Goal: Complete application form: Complete application form

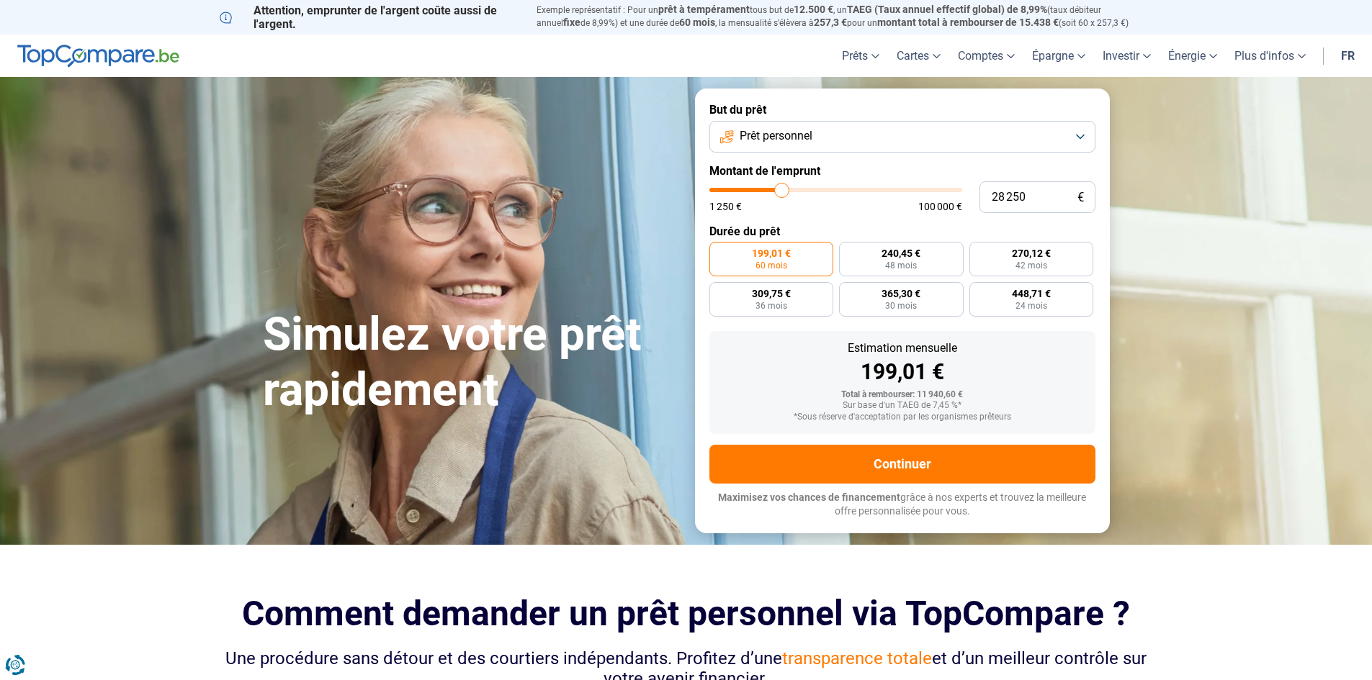
type input "28 000"
type input "28000"
type input "27 750"
type input "27750"
type input "27 500"
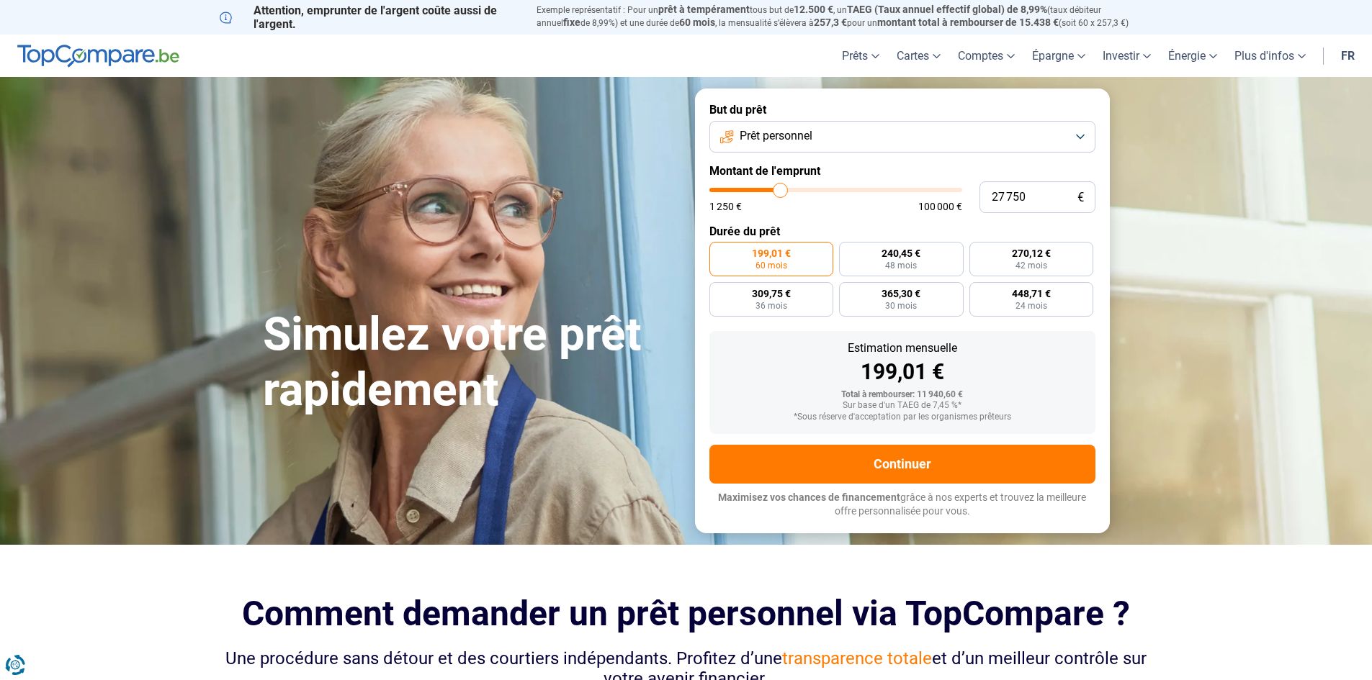
type input "27500"
type input "27 250"
type input "27250"
type input "26 750"
type input "26750"
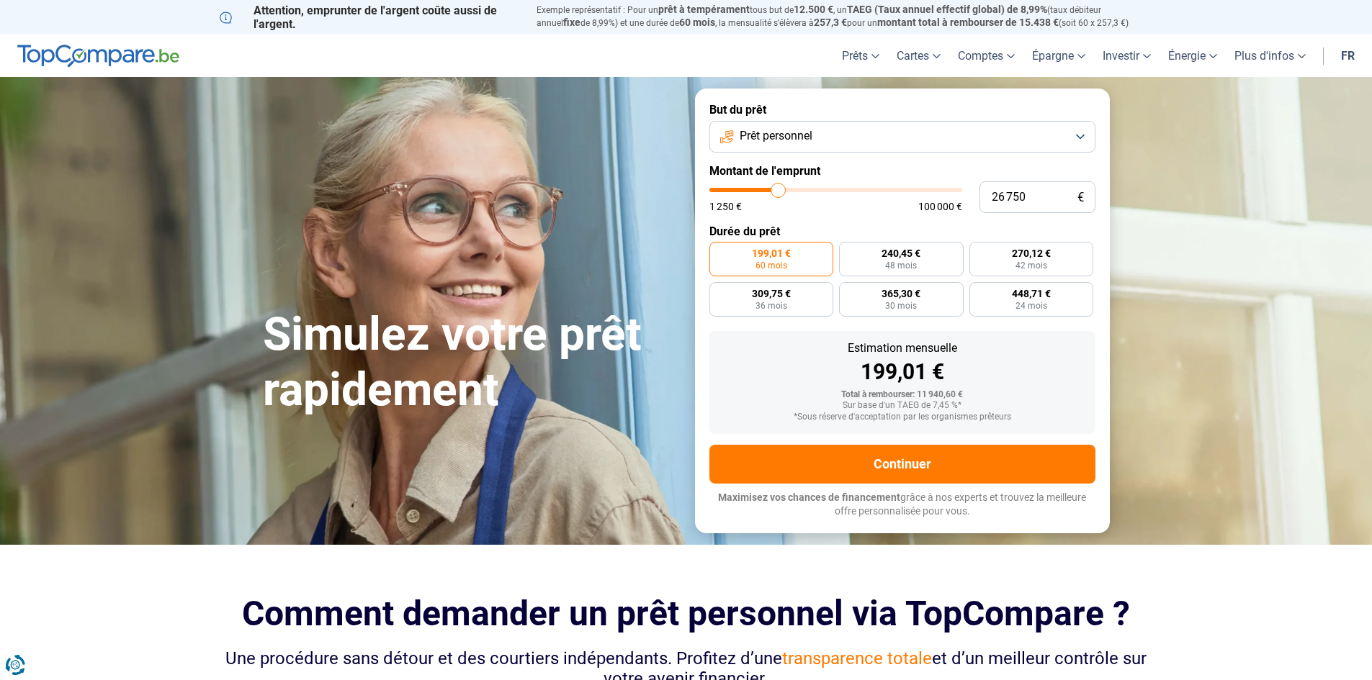
type input "26 500"
type input "26500"
type input "26 250"
type input "26250"
type input "26 000"
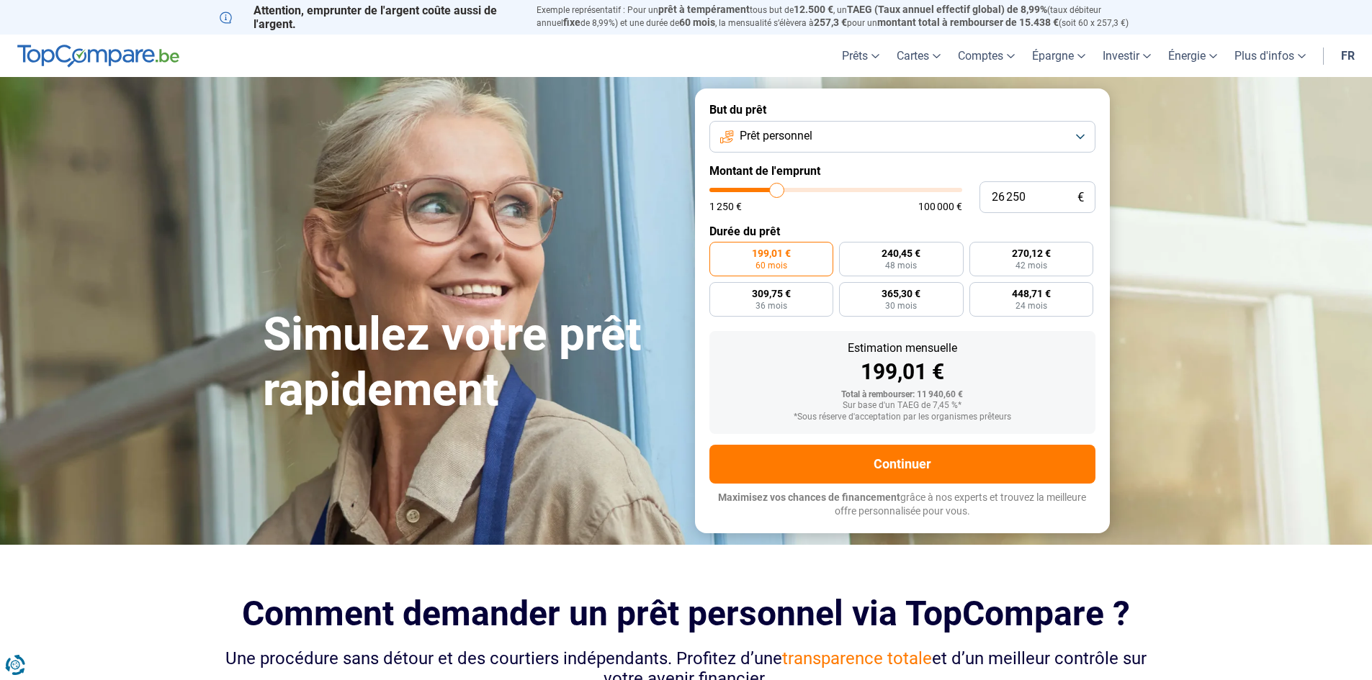
type input "26000"
type input "25 750"
type input "25750"
type input "25 250"
type input "25250"
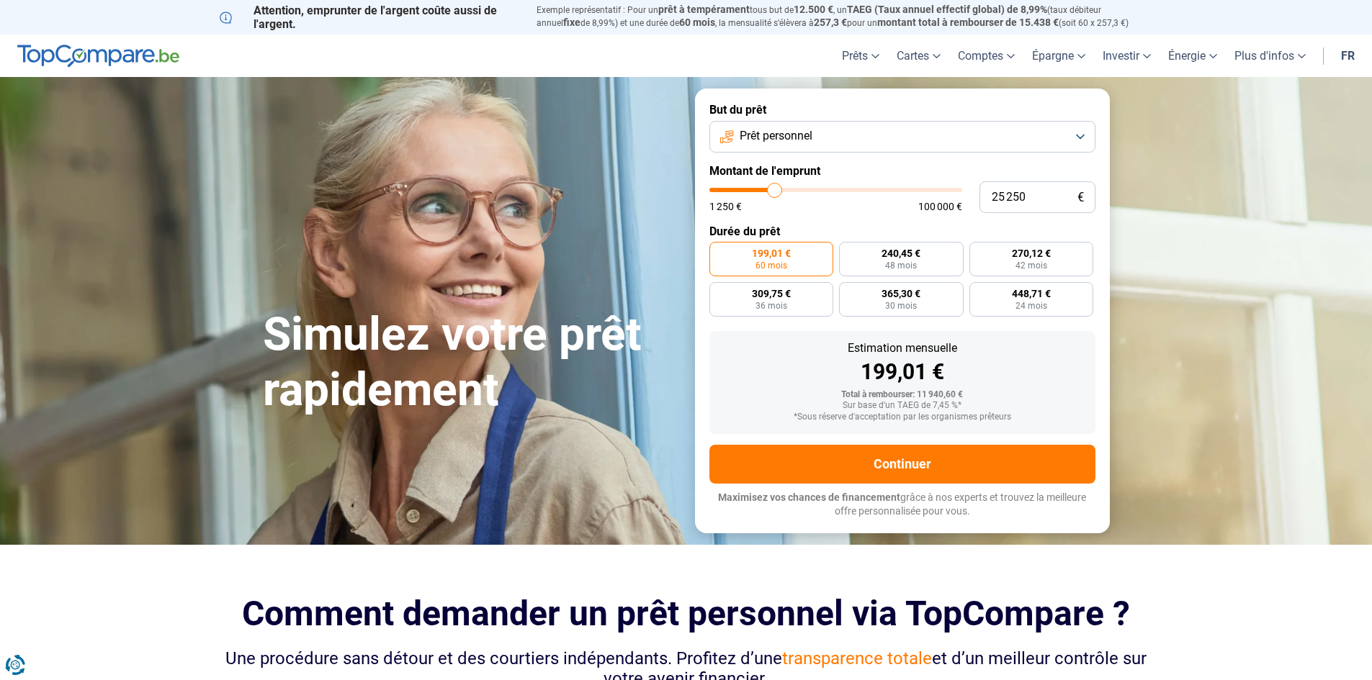
type input "25 000"
type input "25000"
click at [774, 192] on input "range" at bounding box center [835, 190] width 253 height 4
radio input "false"
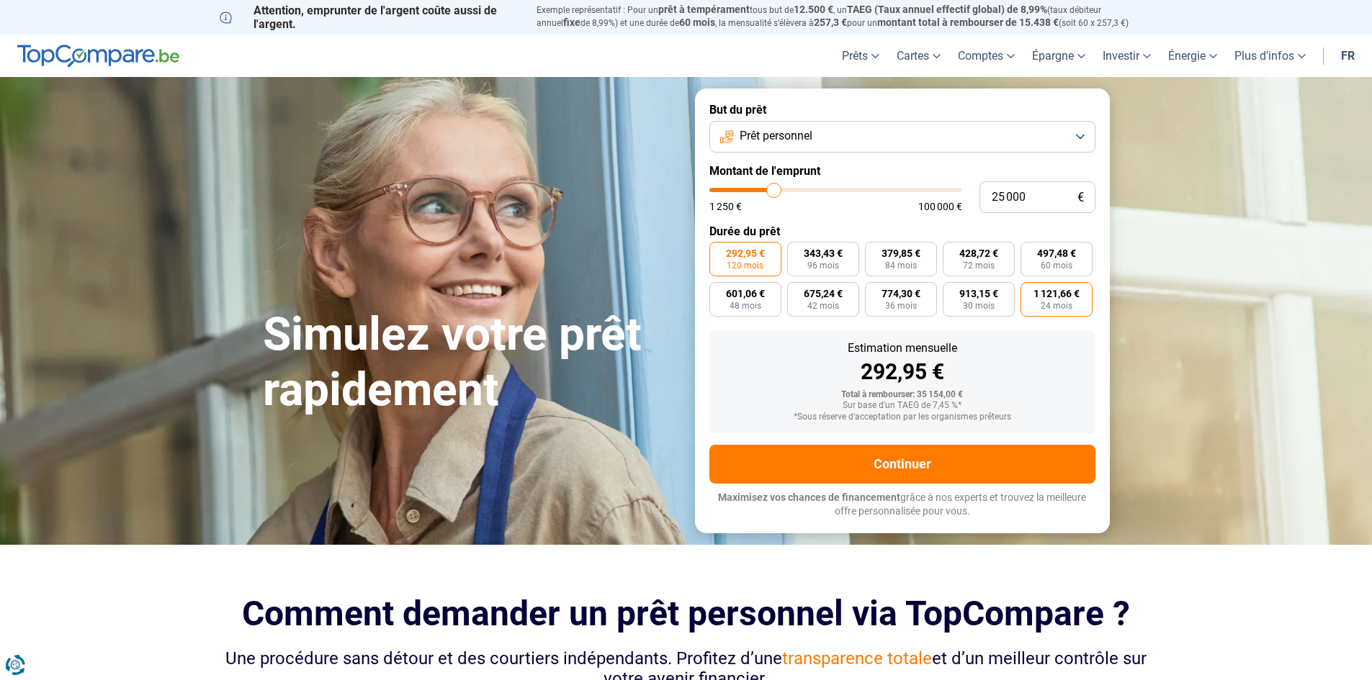
click at [1041, 307] on label "1 121,66 € 24 mois" at bounding box center [1056, 299] width 72 height 35
click at [1030, 292] on input "1 121,66 € 24 mois" at bounding box center [1024, 286] width 9 height 9
radio input "true"
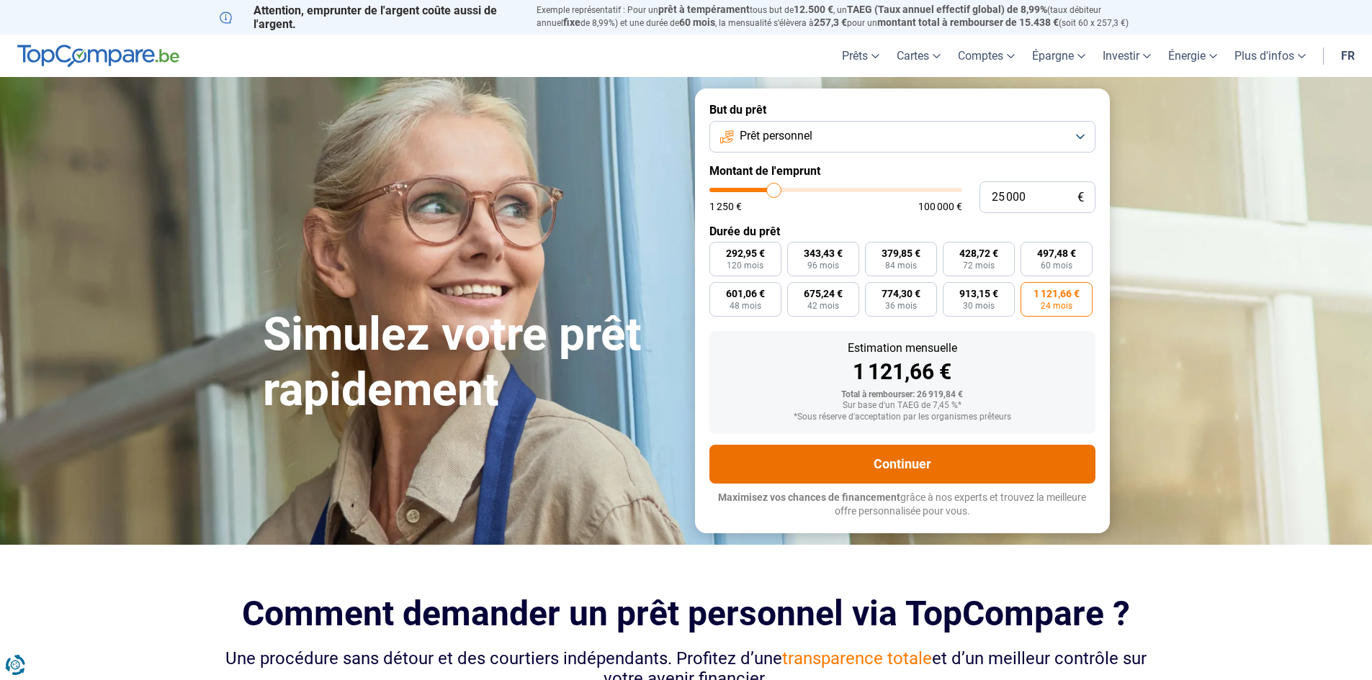
click at [976, 463] on button "Continuer" at bounding box center [902, 464] width 386 height 39
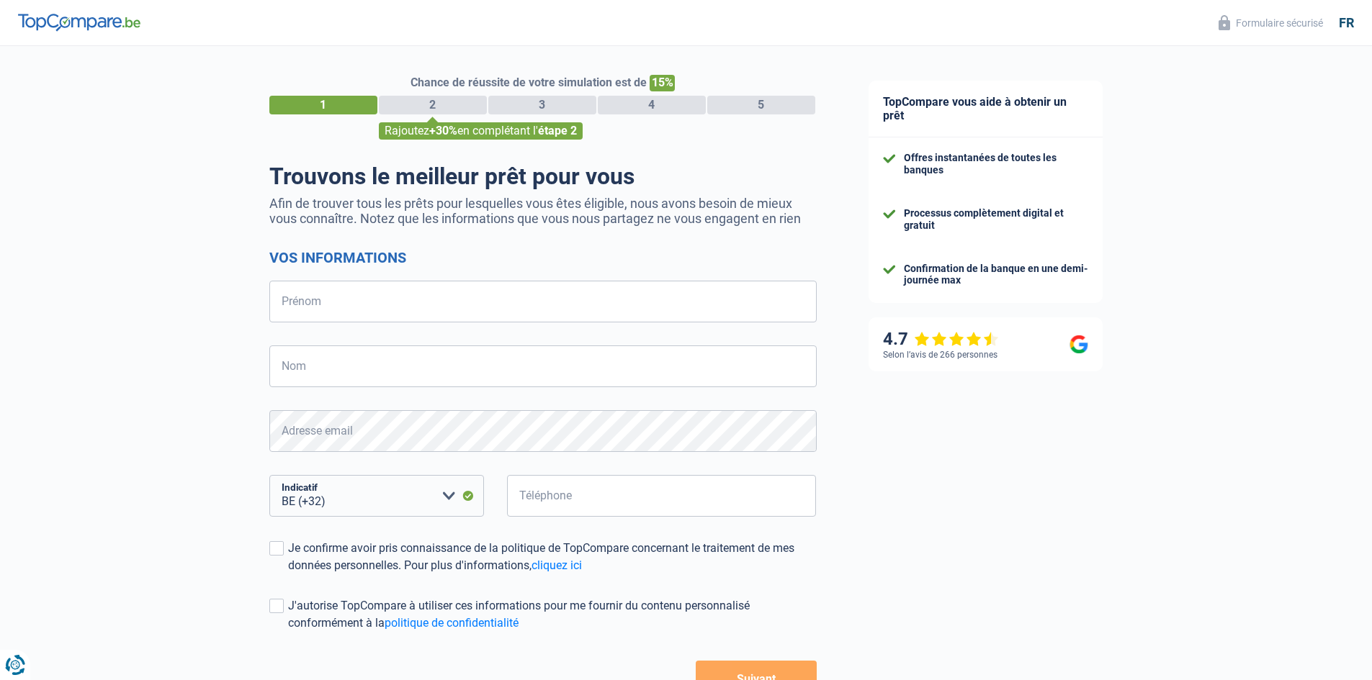
select select "32"
click at [425, 313] on input "Prénom" at bounding box center [542, 302] width 547 height 42
type input "anas"
type input "louyafa"
type input "louafa"
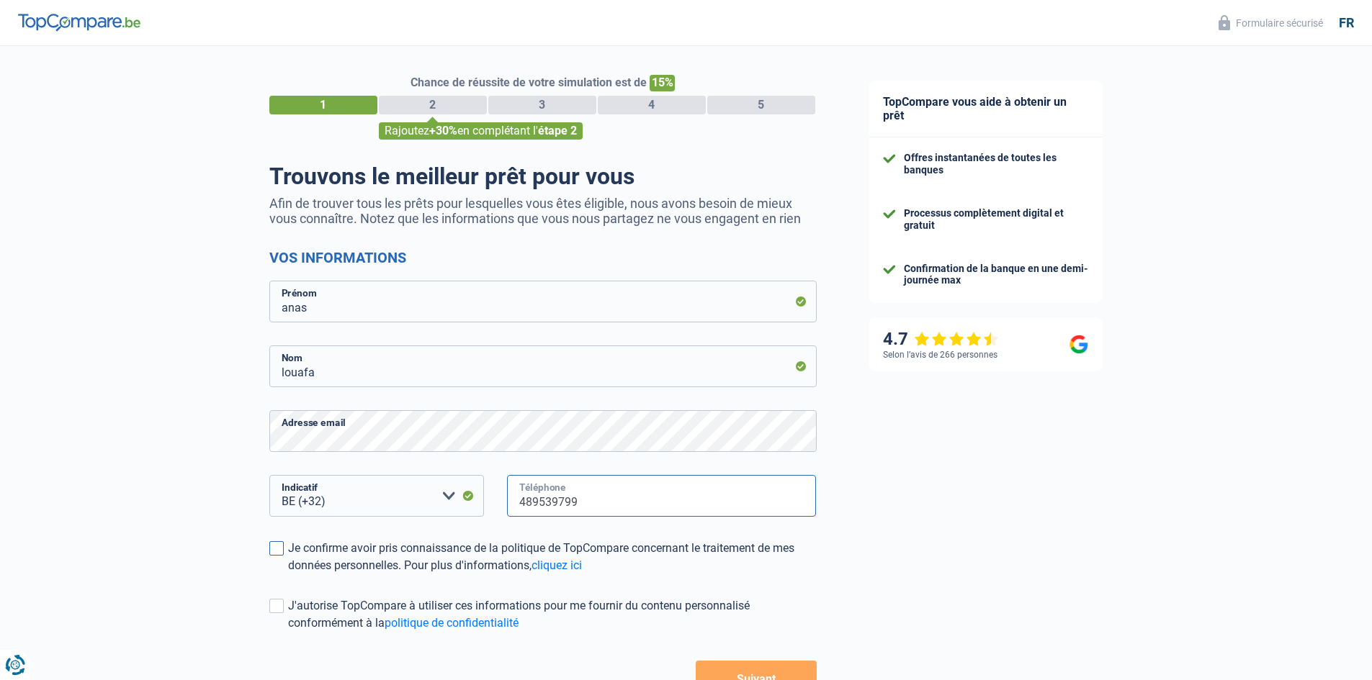
type input "489539799"
drag, startPoint x: 280, startPoint y: 558, endPoint x: 273, endPoint y: 588, distance: 31.1
click at [280, 559] on label "Je confirme avoir pris connaissance de la politique de TopCompare concernant le…" at bounding box center [542, 557] width 547 height 35
click at [288, 575] on input "Je confirme avoir pris connaissance de la politique de TopCompare concernant le…" at bounding box center [288, 575] width 0 height 0
click at [273, 588] on form "Vos informations anas Prénom louafa Nom Adresse email BE (+32) LU (+352) Veuill…" at bounding box center [542, 473] width 547 height 448
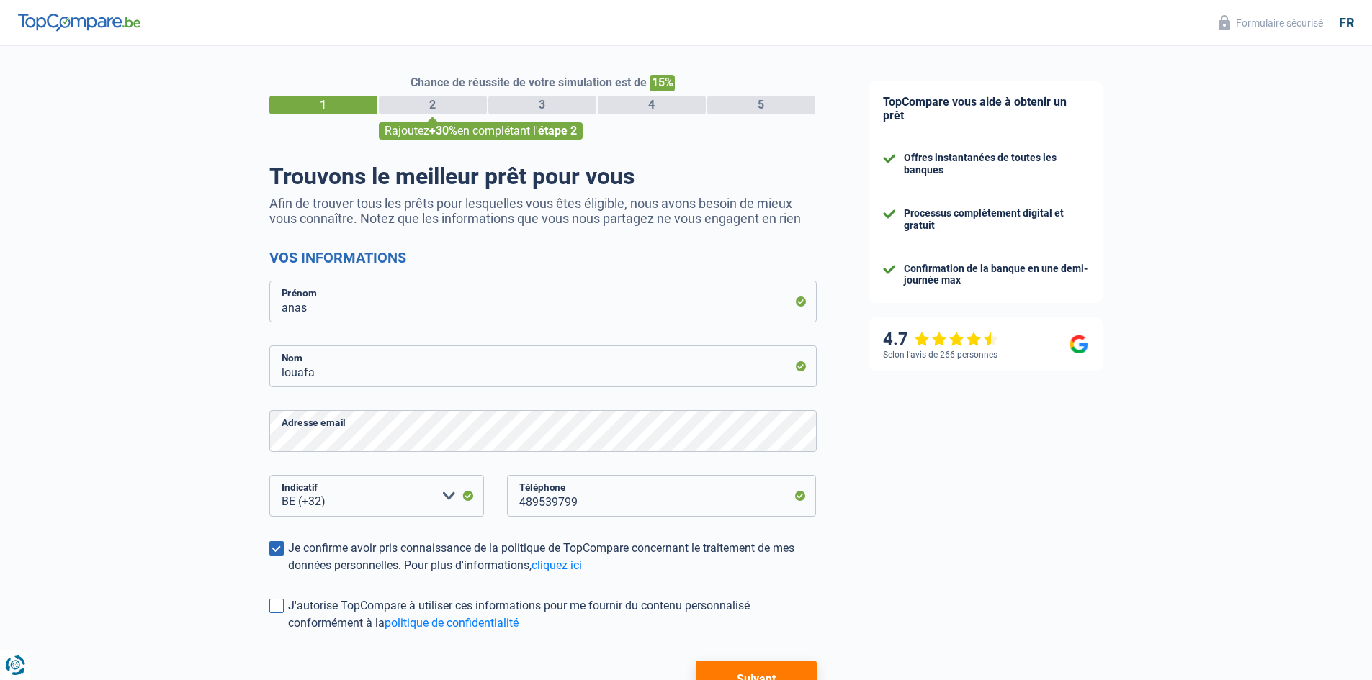
click at [269, 605] on span at bounding box center [276, 606] width 14 height 14
click at [288, 632] on input "J'autorise TopCompare à utiliser ces informations pour me fournir du contenu pe…" at bounding box center [288, 632] width 0 height 0
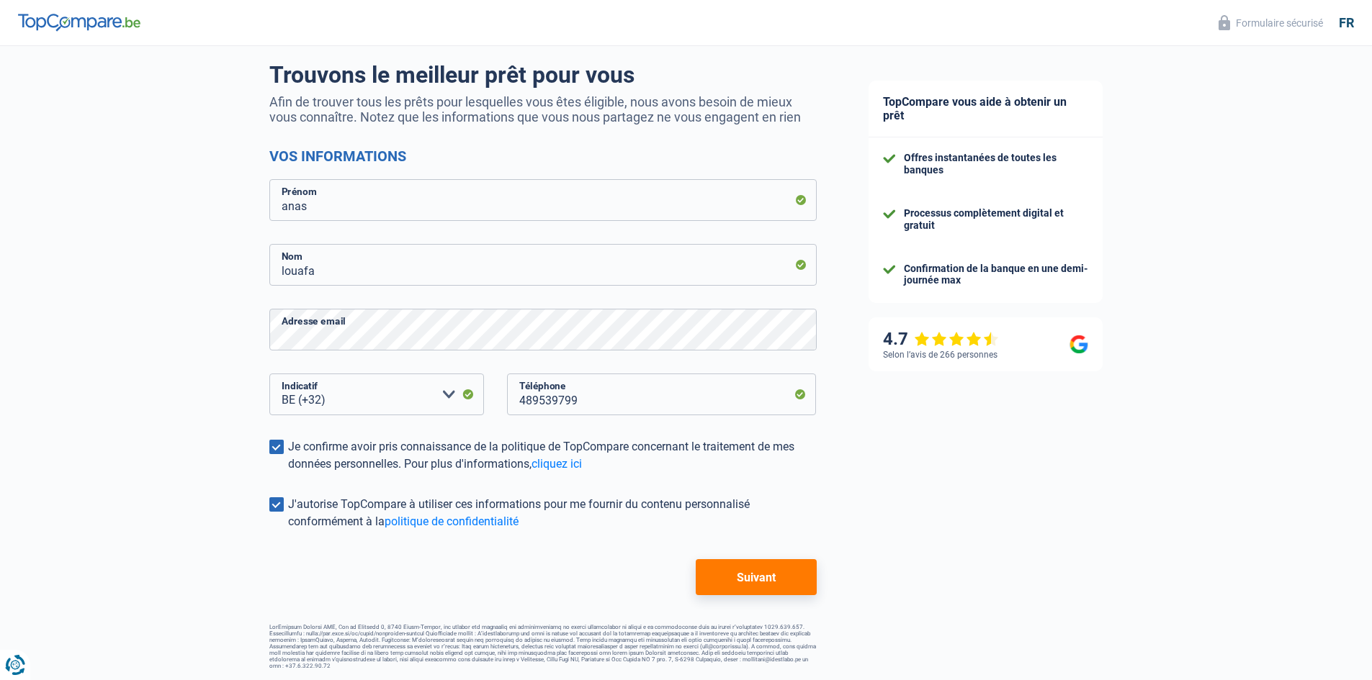
click at [731, 576] on button "Suivant" at bounding box center [756, 578] width 120 height 36
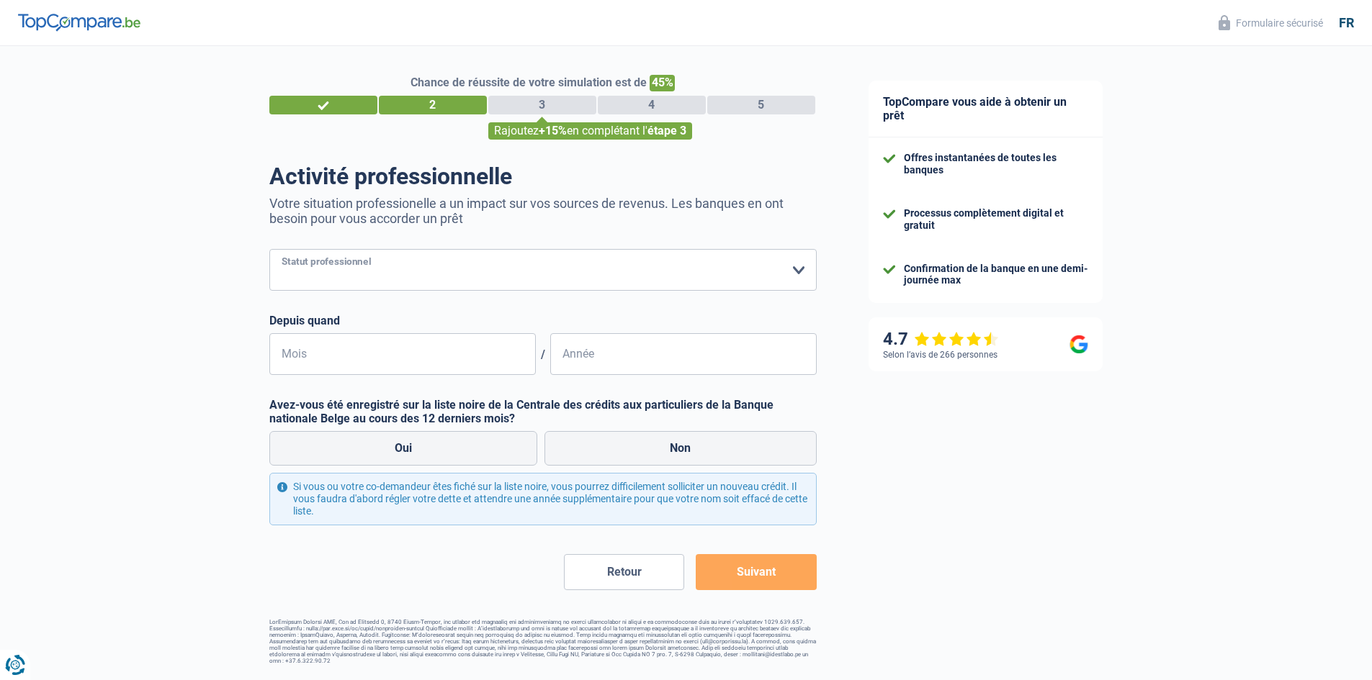
click at [390, 291] on select "Ouvrier Employé privé Employé public Invalide Indépendant Pensionné Chômeur Mut…" at bounding box center [542, 270] width 547 height 42
select select "student"
click at [269, 251] on select "Ouvrier Employé privé Employé public Invalide Indépendant Pensionné Chômeur Mut…" at bounding box center [542, 270] width 547 height 42
click at [346, 378] on form "Ouvrier Employé privé Employé public Invalide Indépendant Pensionné Chômeur Mut…" at bounding box center [542, 419] width 547 height 341
click at [351, 373] on input "Mois" at bounding box center [402, 354] width 266 height 42
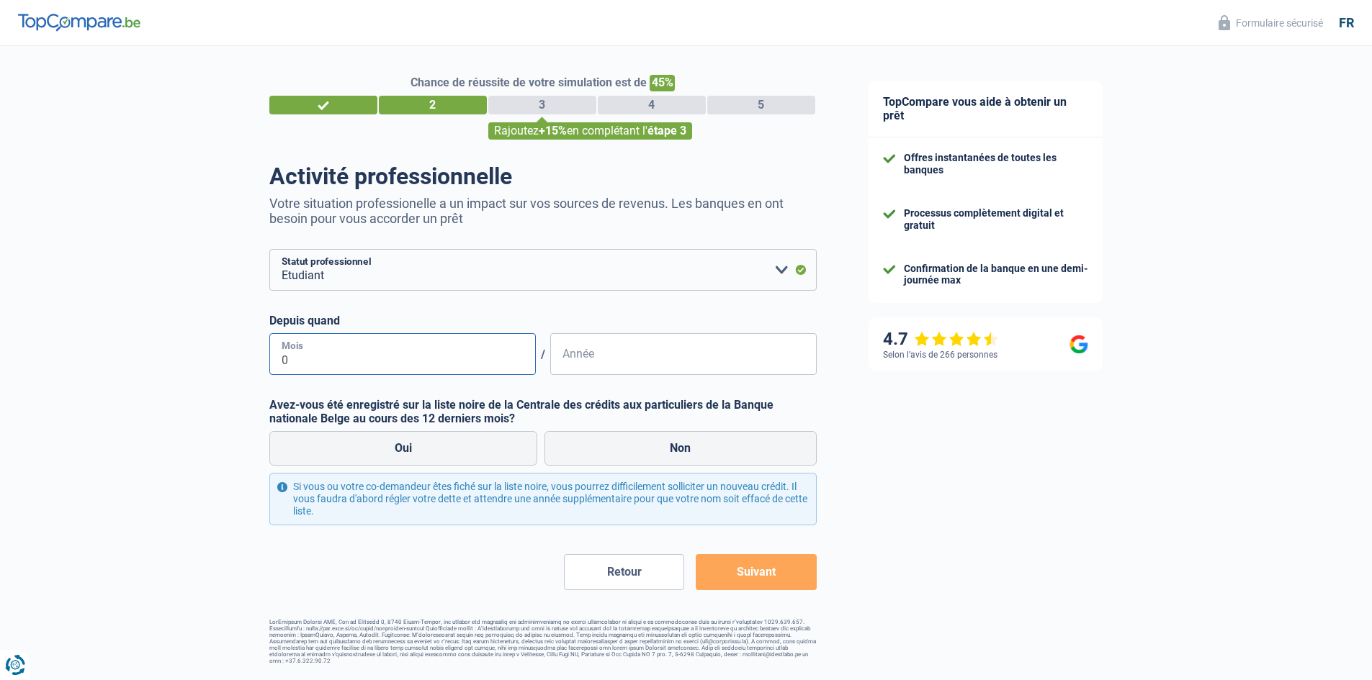
type input "08"
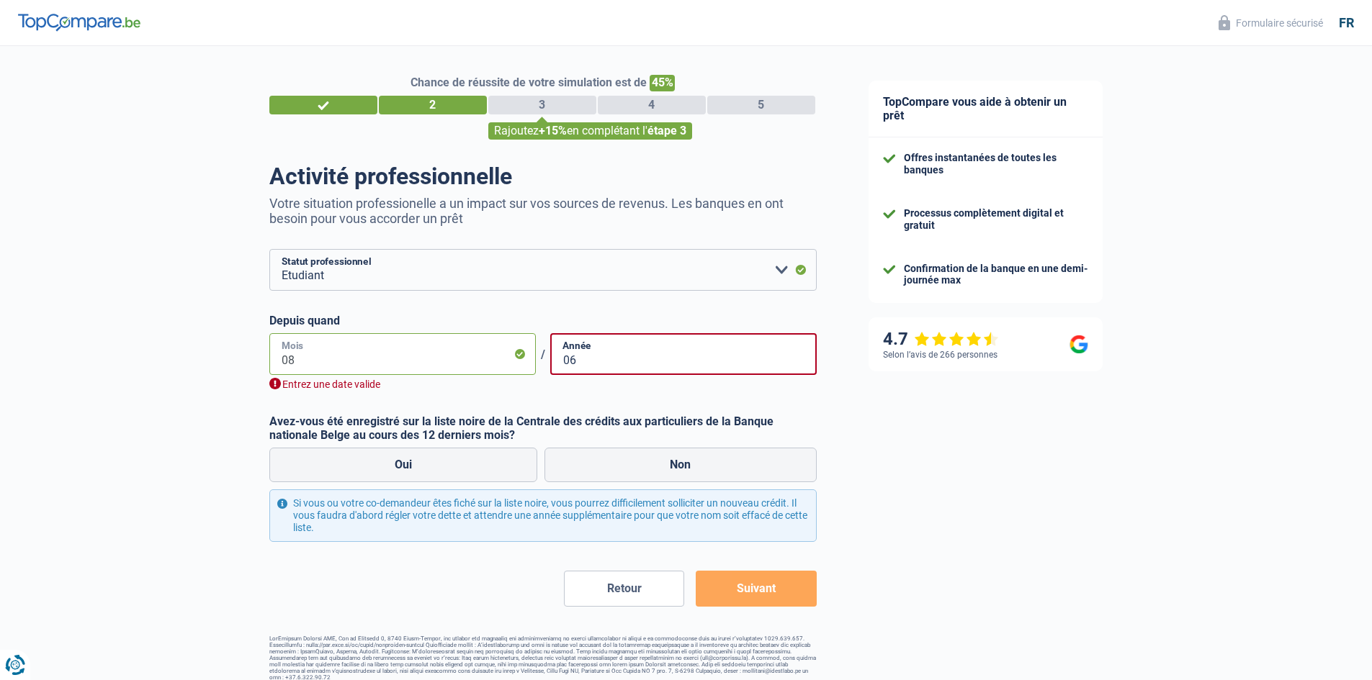
click at [479, 357] on input "08" at bounding box center [402, 354] width 266 height 42
click at [599, 378] on div "08 Mois / 06 Année Entrez une date valide" at bounding box center [542, 362] width 547 height 58
click at [600, 372] on input "06" at bounding box center [683, 354] width 266 height 42
type input "0"
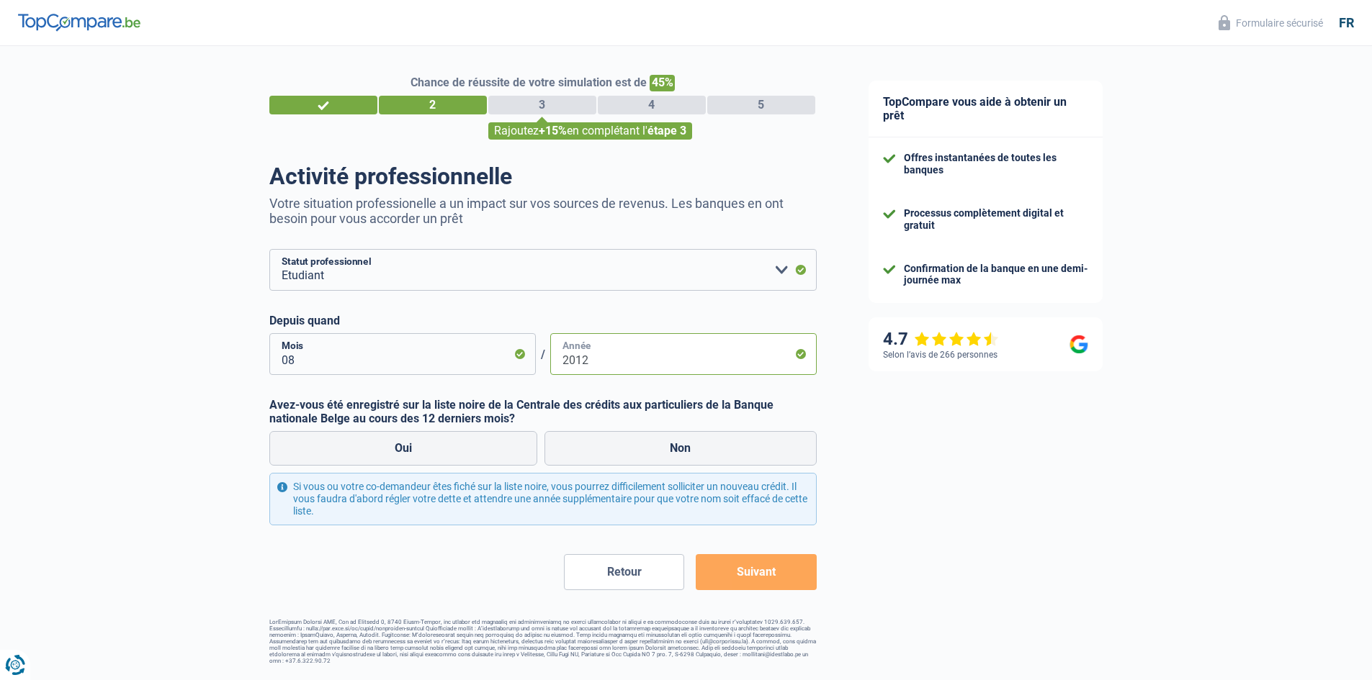
drag, startPoint x: 600, startPoint y: 372, endPoint x: 585, endPoint y: 418, distance: 47.6
type input "2012"
drag, startPoint x: 585, startPoint y: 418, endPoint x: 348, endPoint y: 408, distance: 237.8
click at [349, 409] on label "Avez-vous été enregistré sur la liste noire de la Centrale des crédits aux part…" at bounding box center [542, 411] width 547 height 27
drag, startPoint x: 391, startPoint y: 400, endPoint x: 580, endPoint y: 418, distance: 189.5
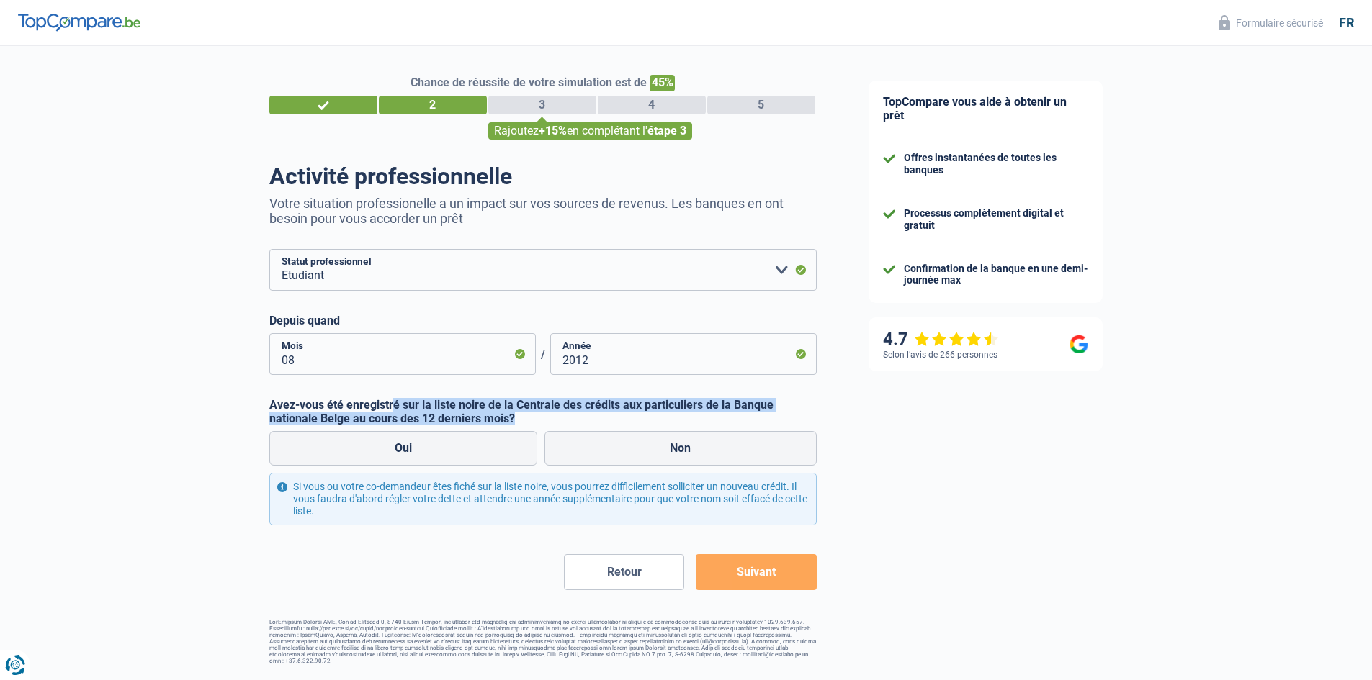
click at [580, 418] on label "Avez-vous été enregistré sur la liste noire de la Centrale des crédits aux part…" at bounding box center [542, 411] width 547 height 27
click at [618, 440] on label "Non" at bounding box center [680, 448] width 272 height 35
click at [618, 440] on input "Non" at bounding box center [680, 448] width 272 height 35
radio input "true"
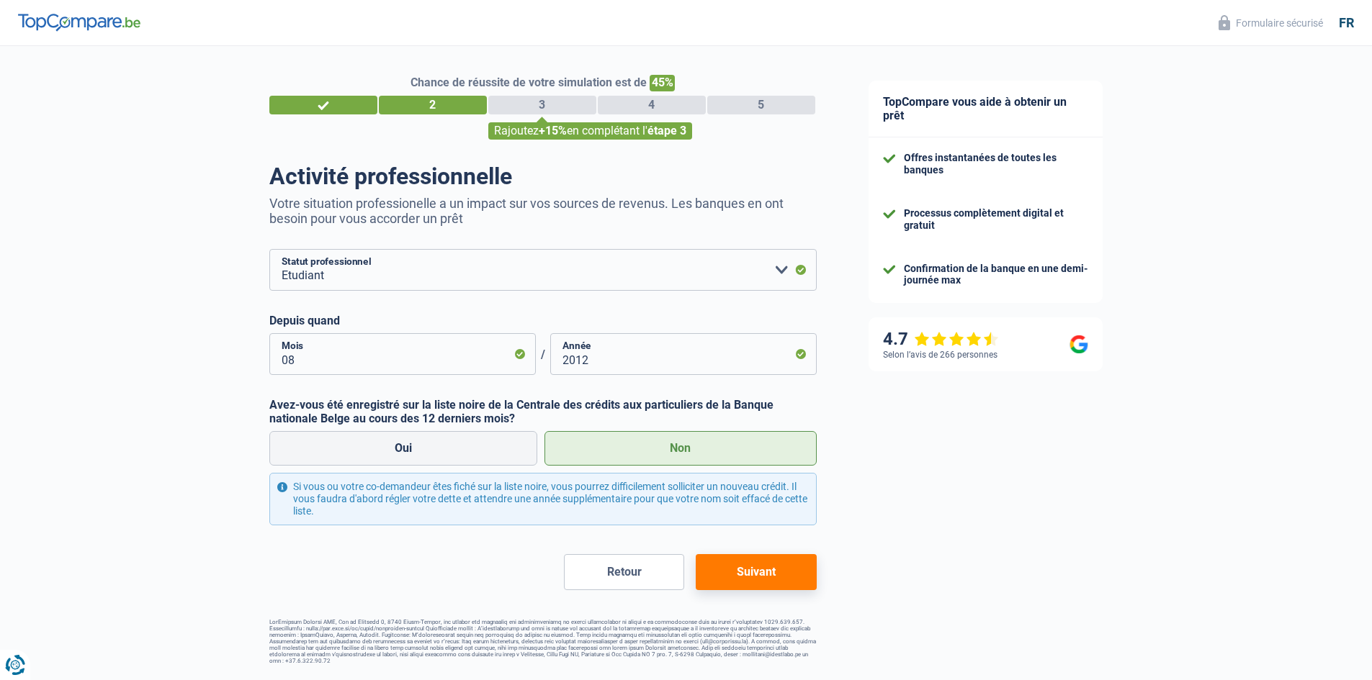
click at [738, 572] on button "Suivant" at bounding box center [756, 572] width 120 height 36
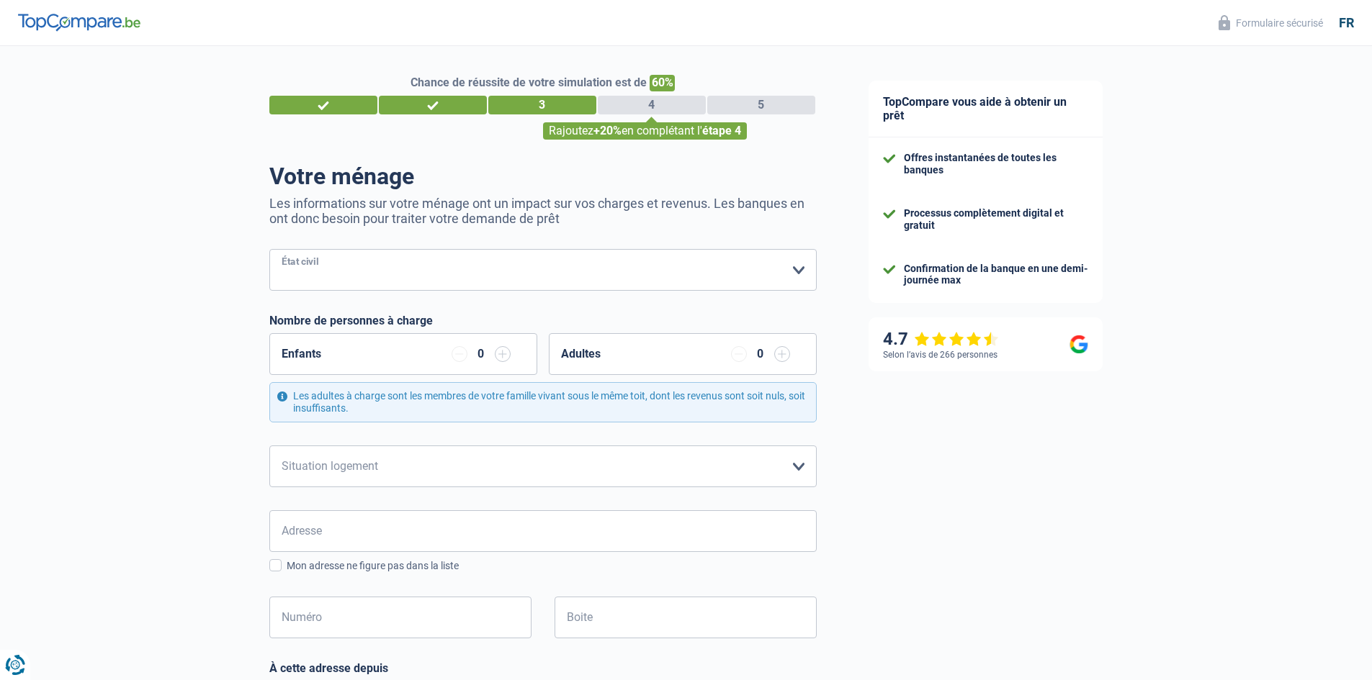
click at [301, 259] on select "Célibataire Marié(e) Cohabitant(e) légal(e) Divorcé(e) Veuf(ve) Séparé (de fait…" at bounding box center [542, 270] width 547 height 42
select select "single"
click at [269, 251] on select "Célibataire Marié(e) Cohabitant(e) légal(e) Divorcé(e) Veuf(ve) Séparé (de fait…" at bounding box center [542, 270] width 547 height 42
click at [349, 353] on div "Enfants 0" at bounding box center [403, 354] width 268 height 42
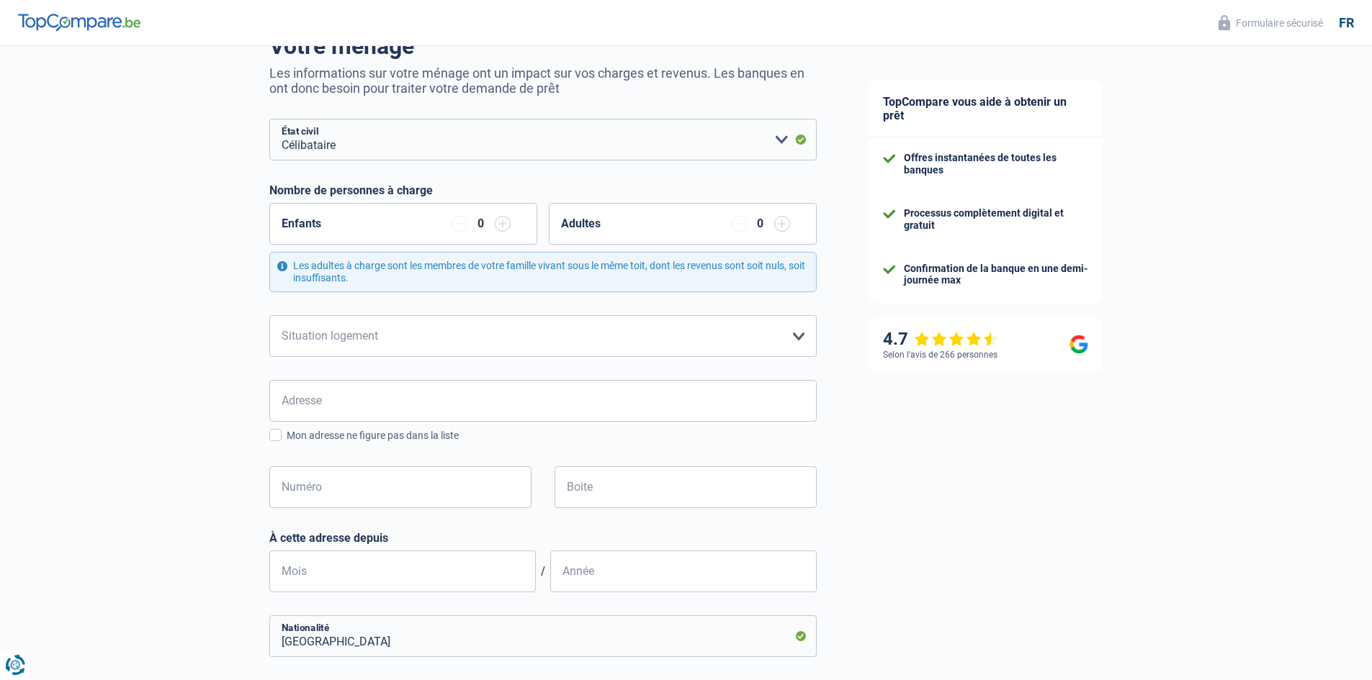
scroll to position [144, 0]
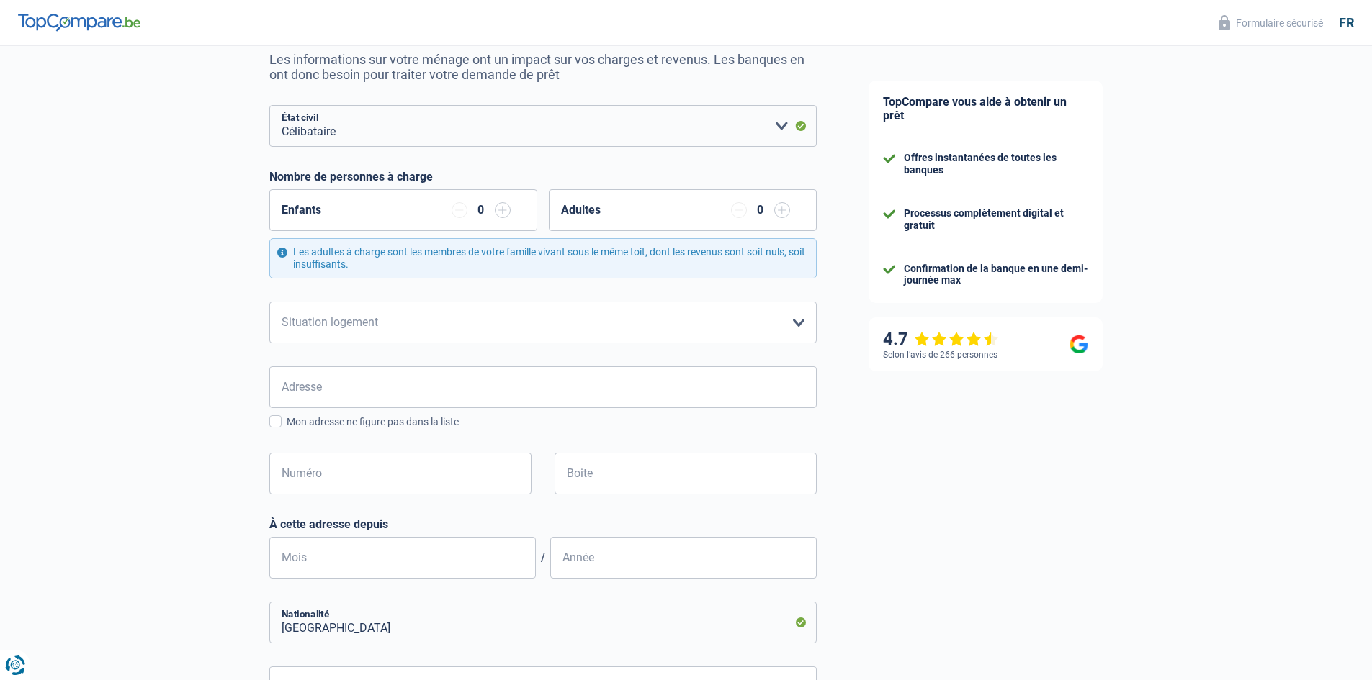
drag, startPoint x: 778, startPoint y: 197, endPoint x: 779, endPoint y: 208, distance: 11.5
click at [778, 197] on div "Adultes 0" at bounding box center [683, 210] width 268 height 42
click at [779, 208] on input "button" at bounding box center [782, 210] width 16 height 16
click at [747, 211] on div "1" at bounding box center [760, 210] width 59 height 16
click at [740, 212] on input "button" at bounding box center [739, 210] width 16 height 16
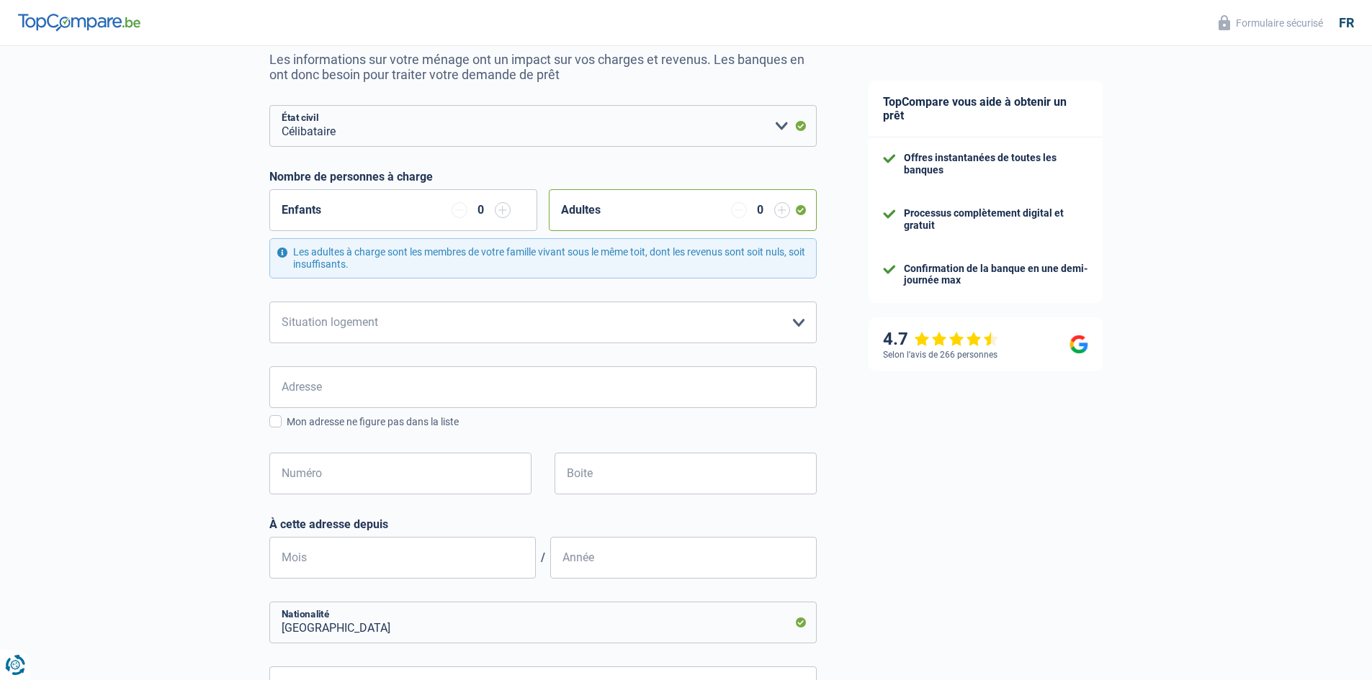
click at [498, 207] on input "button" at bounding box center [503, 210] width 16 height 16
click at [539, 318] on select "Locataire Propriétaire avec prêt hypothécaire Propriétaire sans prêt hypothécai…" at bounding box center [542, 323] width 547 height 42
select select "ownerWithoutMortgage"
click at [269, 302] on select "Locataire Propriétaire avec prêt hypothécaire Propriétaire sans prêt hypothécai…" at bounding box center [542, 323] width 547 height 42
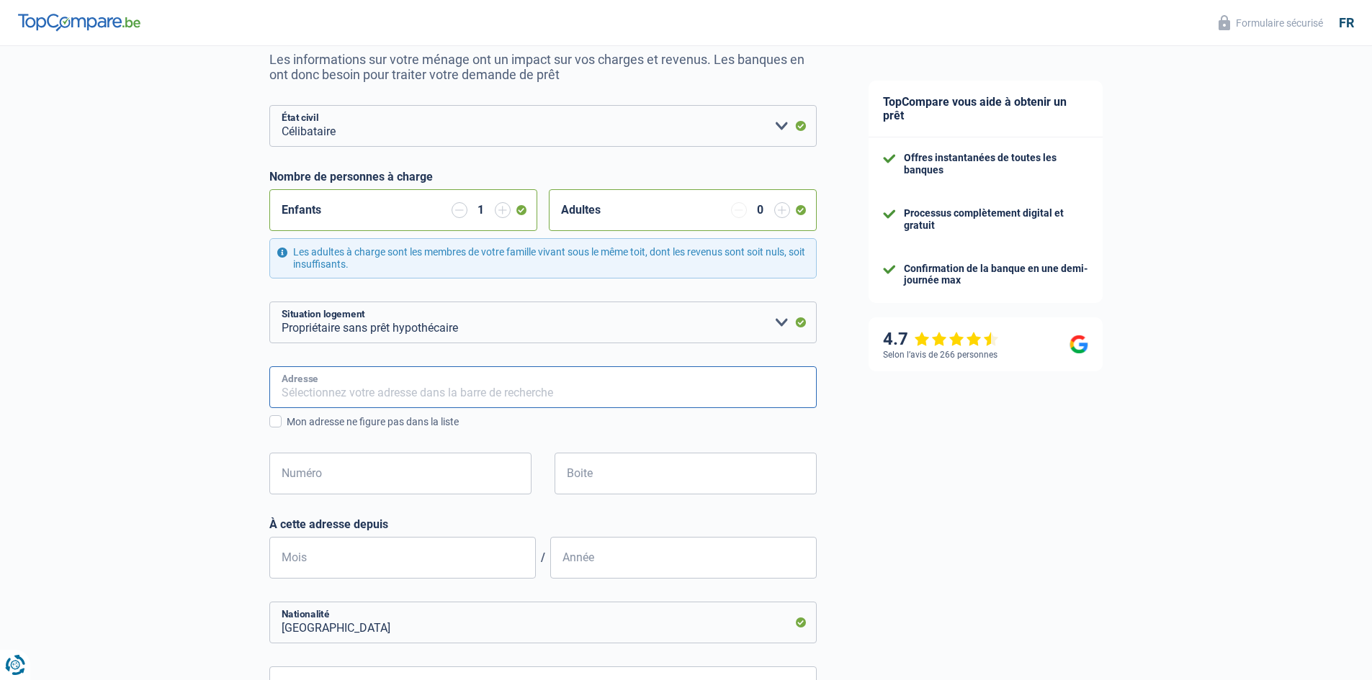
click at [454, 399] on input "Adresse" at bounding box center [542, 388] width 547 height 42
type input "rue de l'agrade 37"
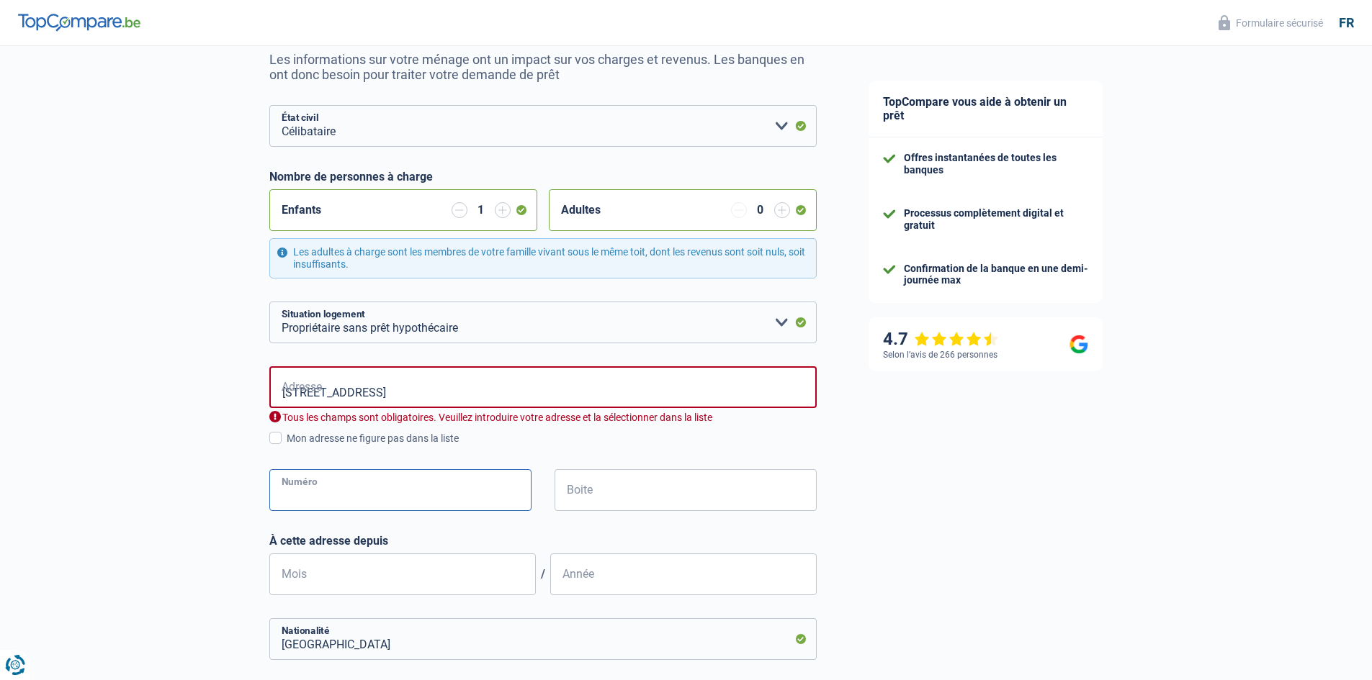
click at [403, 471] on input "Numéro" at bounding box center [400, 490] width 262 height 42
type input "37"
click at [397, 395] on input "rue de l'agrade 37" at bounding box center [542, 388] width 547 height 42
click at [363, 437] on body "Vous avez le contrôle de vos données Nous utilisons des cookies, tout comme nos…" at bounding box center [686, 203] width 1372 height 694
click at [365, 428] on div "rue de l'agrade 37 Adresse Tous les champs sont obligatoires. Veuillez introdui…" at bounding box center [542, 407] width 547 height 80
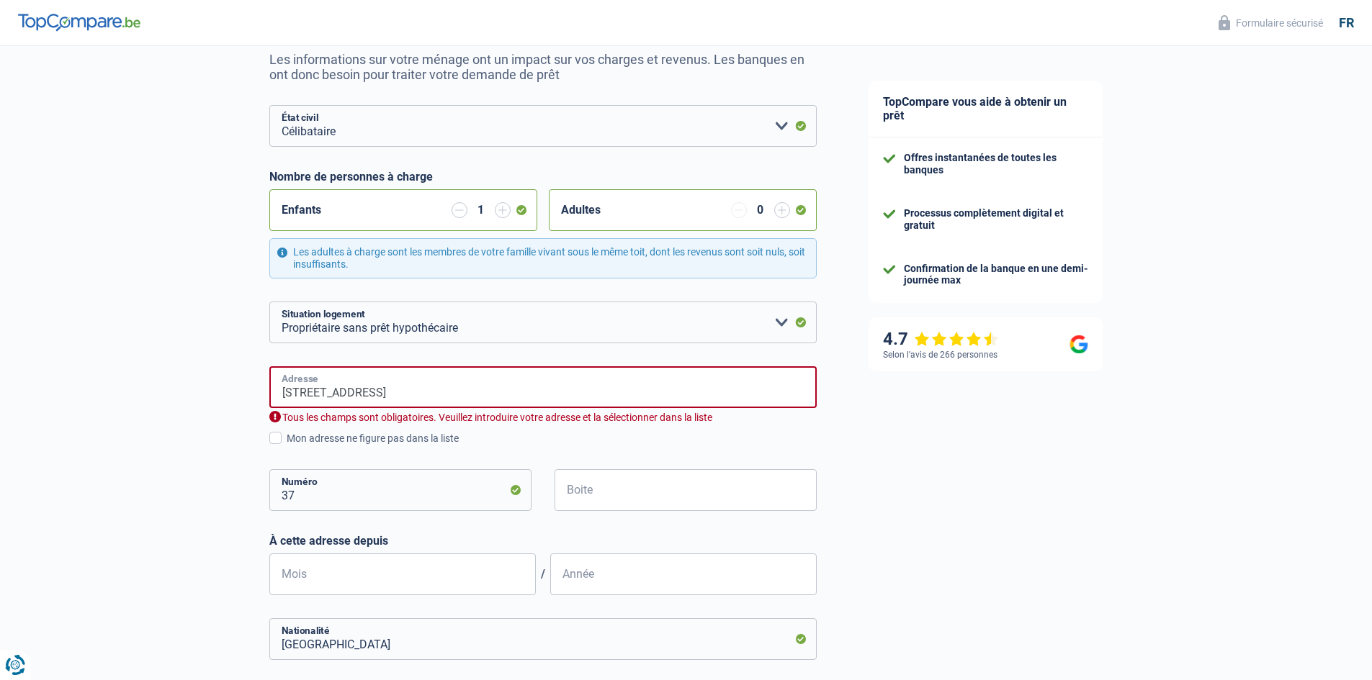
click at [386, 392] on input "rue de l'agrade 37" at bounding box center [542, 388] width 547 height 42
type input "Rue de l'Agrafe, 1070, Anderlecht, BE"
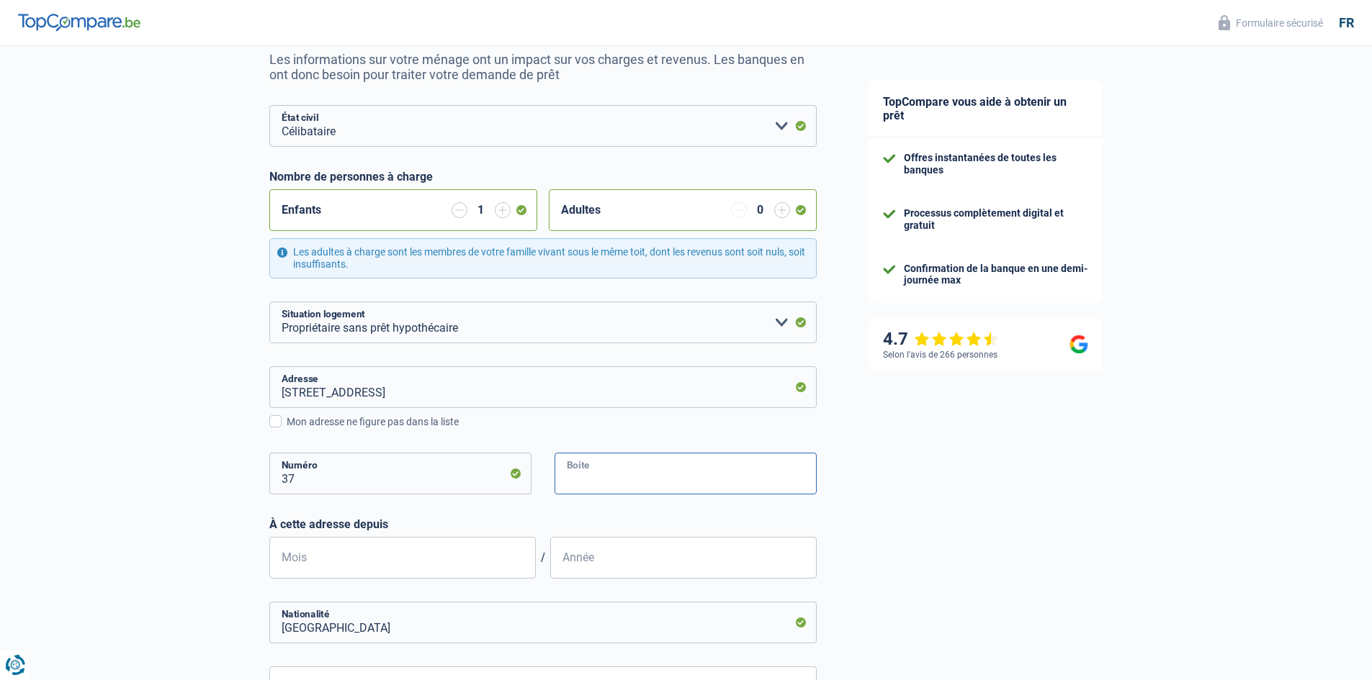
click at [615, 478] on input "Boite" at bounding box center [685, 474] width 262 height 42
type input "1"
click at [353, 536] on div "À cette adresse depuis Mois / Année" at bounding box center [542, 548] width 547 height 61
click at [377, 558] on input "Mois" at bounding box center [402, 558] width 266 height 42
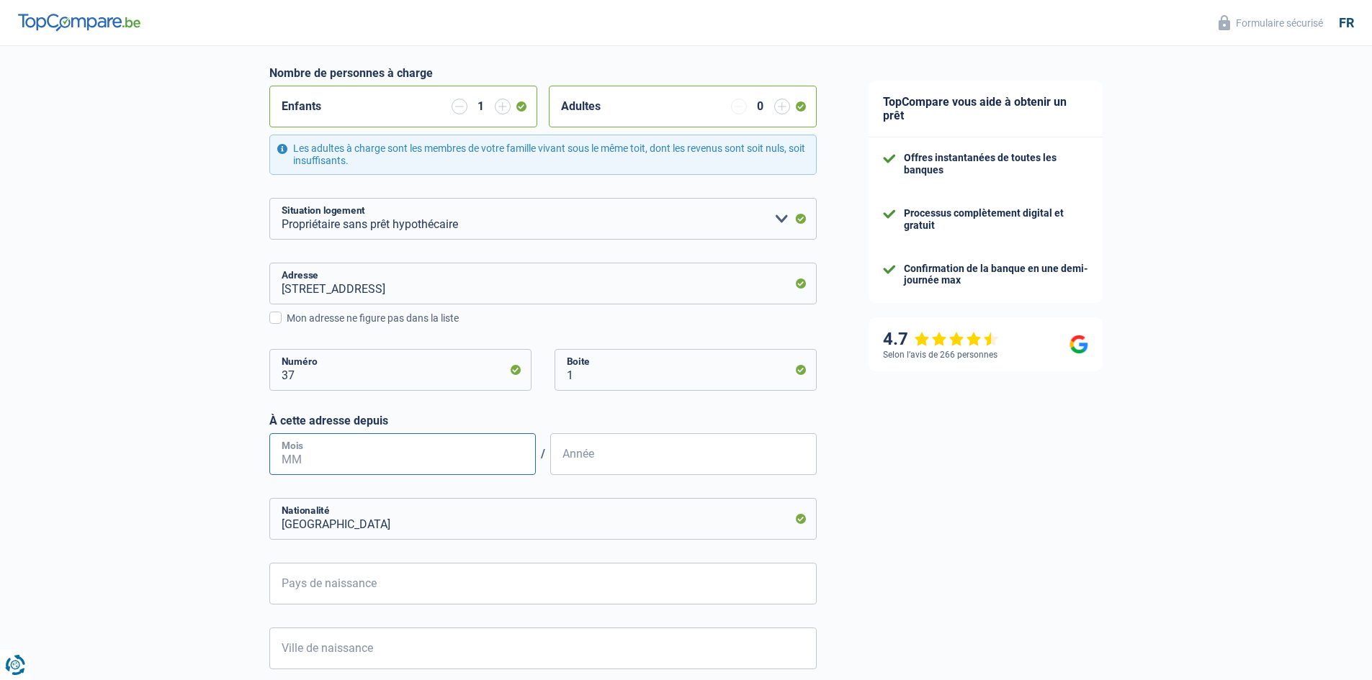
scroll to position [360, 0]
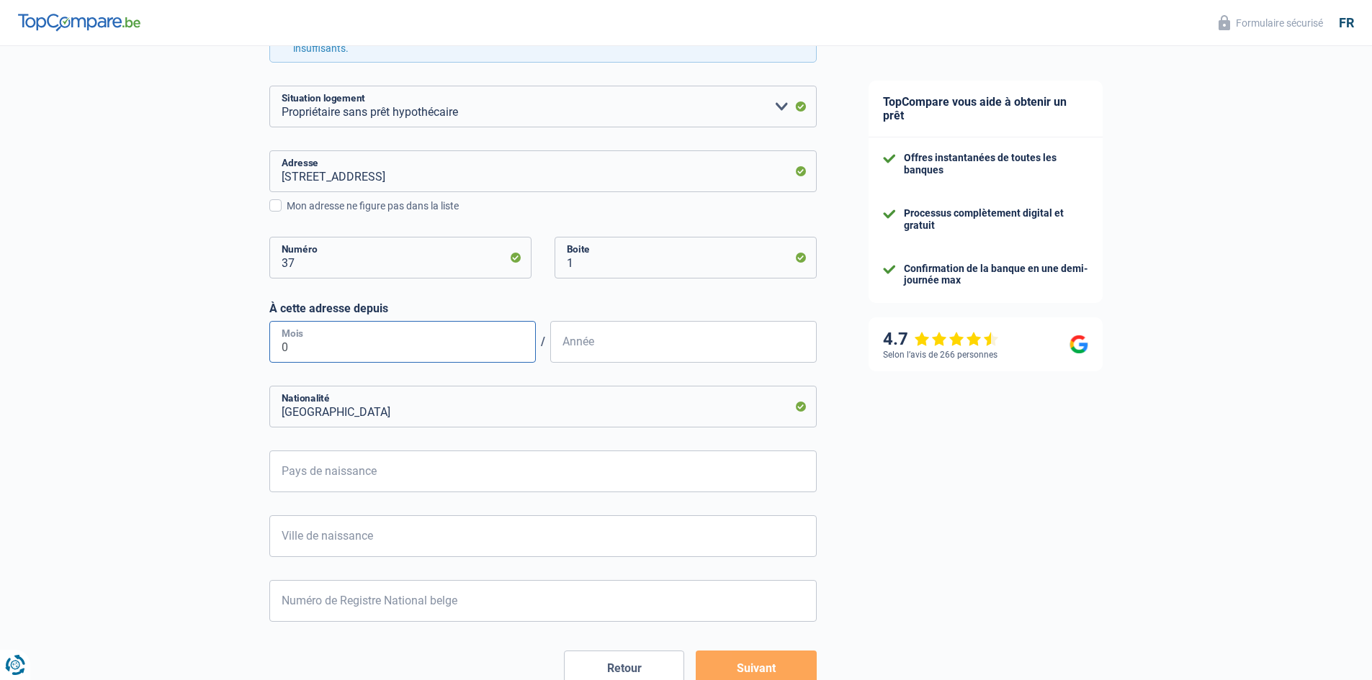
type input "06"
type input "2023"
click at [412, 476] on input "Pays de naissance" at bounding box center [542, 472] width 547 height 42
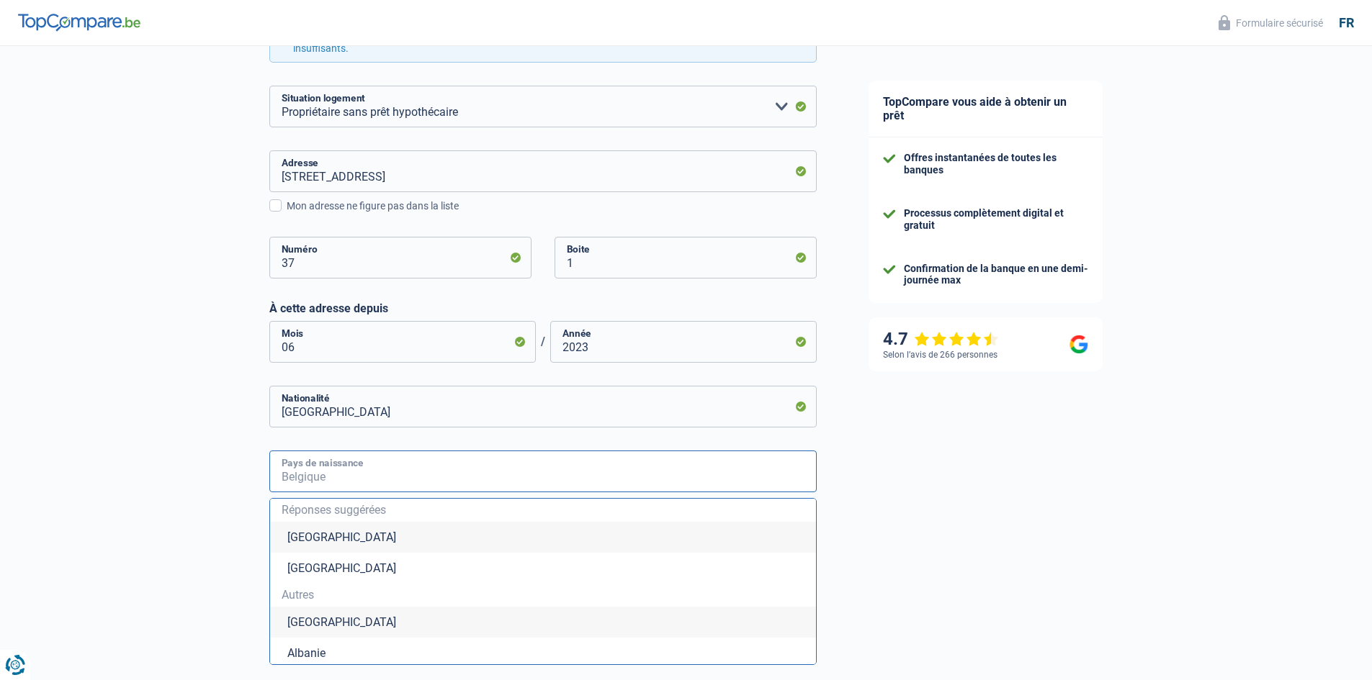
type input "m"
type input "a"
type input "m"
click at [329, 627] on li "Suisse" at bounding box center [543, 622] width 546 height 31
type input "Suisse"
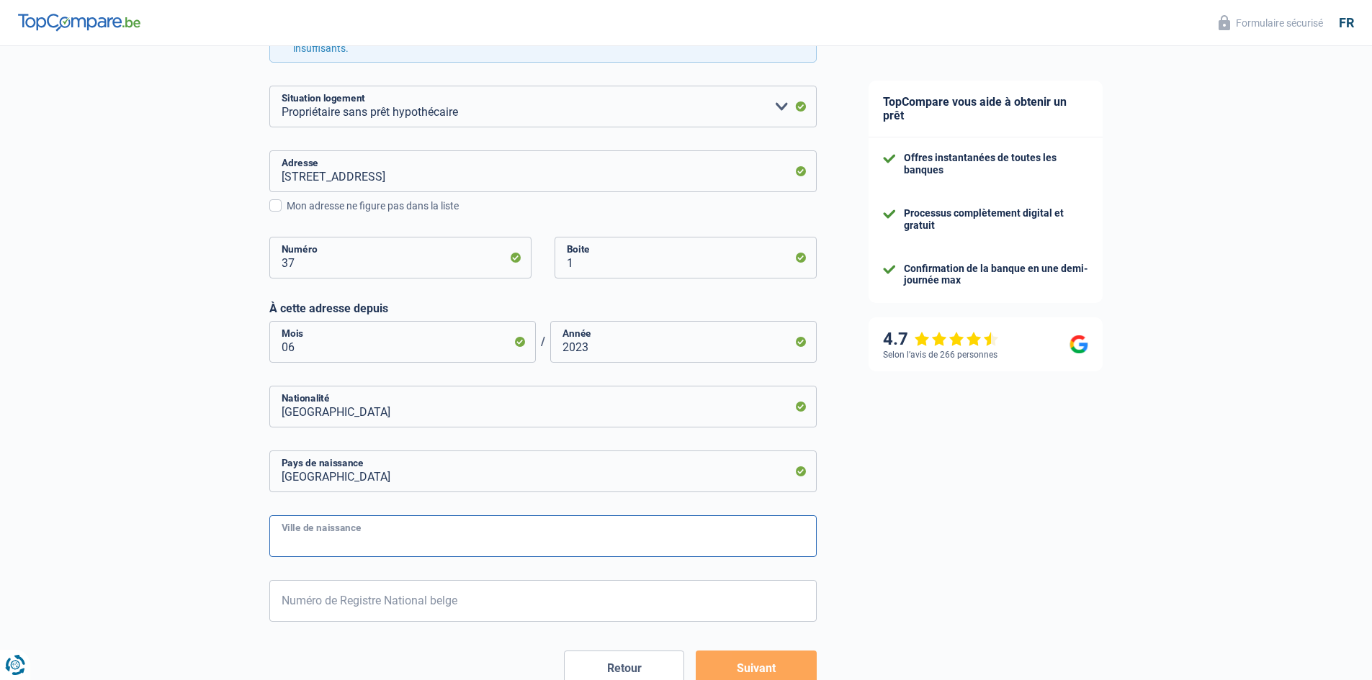
click at [390, 547] on input "Ville de naissance" at bounding box center [542, 537] width 547 height 42
type input "geneve"
click at [369, 597] on input "Numéro de Registre National belge" at bounding box center [542, 601] width 547 height 42
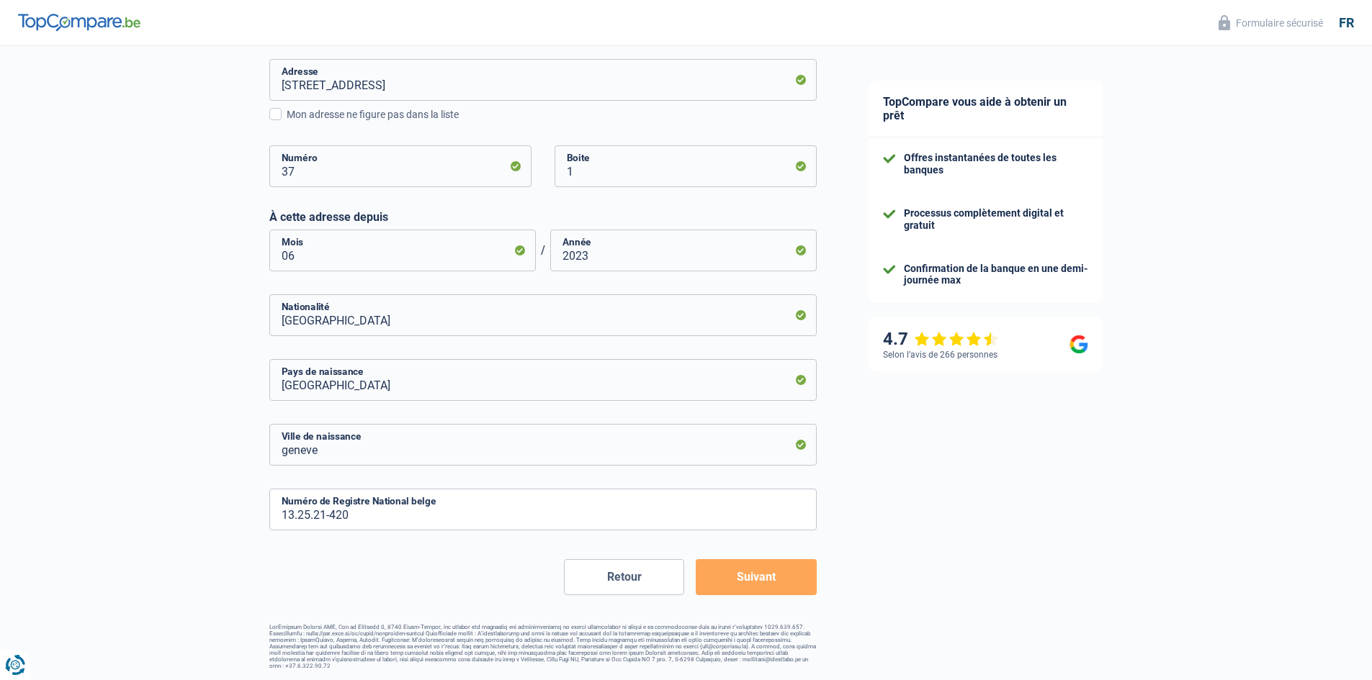
click at [740, 608] on div "Chance de réussite de votre simulation est de 60% 1 2 3 4 5 Rajoutez +20% en co…" at bounding box center [542, 146] width 547 height 1046
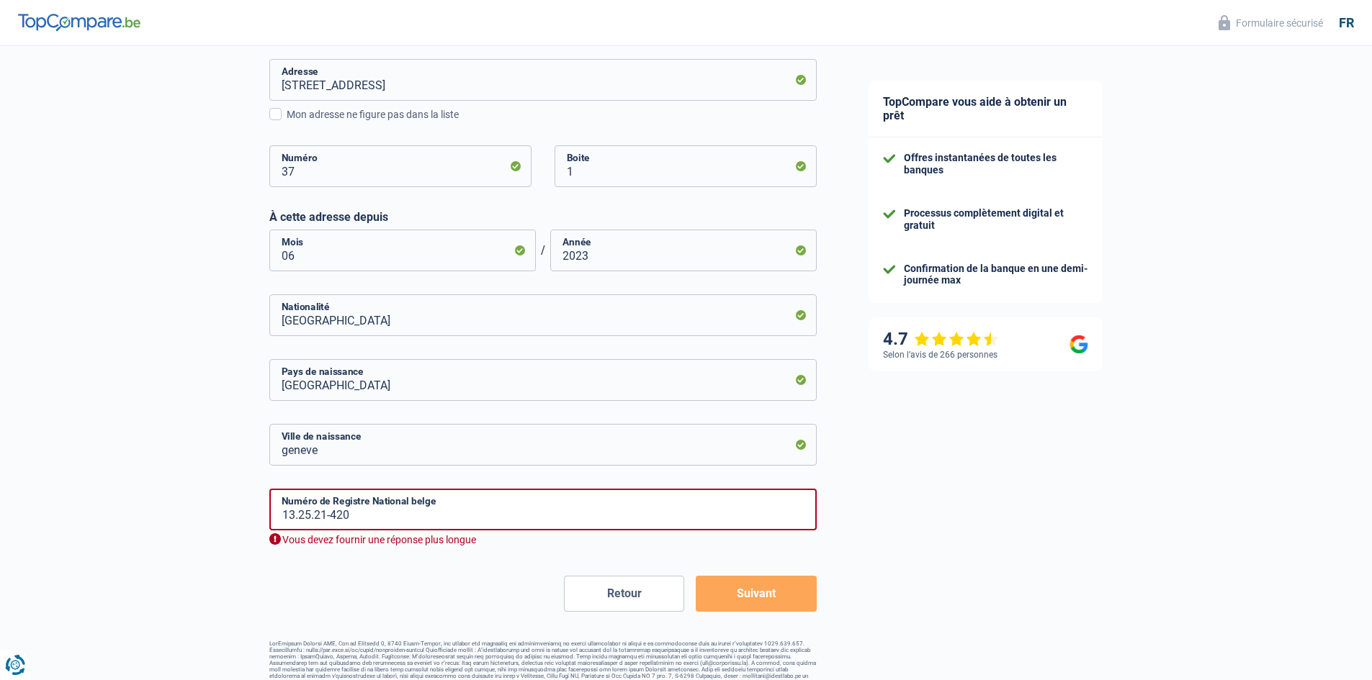
click at [746, 596] on button "Suivant" at bounding box center [756, 594] width 120 height 36
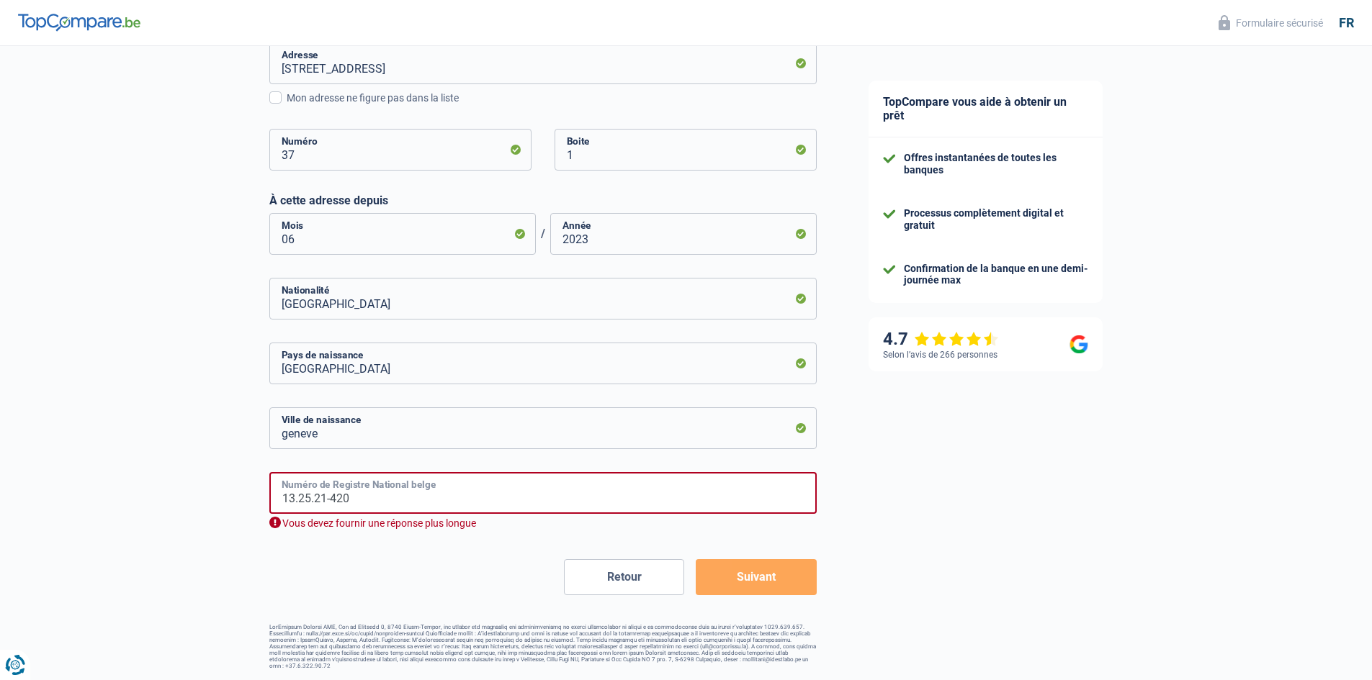
click at [457, 490] on input "13.25.21-420" at bounding box center [542, 493] width 547 height 42
type input "1"
type input "62.52.63-222.56"
click at [807, 565] on button "Suivant" at bounding box center [756, 578] width 120 height 36
click at [792, 588] on button "Suivant" at bounding box center [756, 578] width 120 height 36
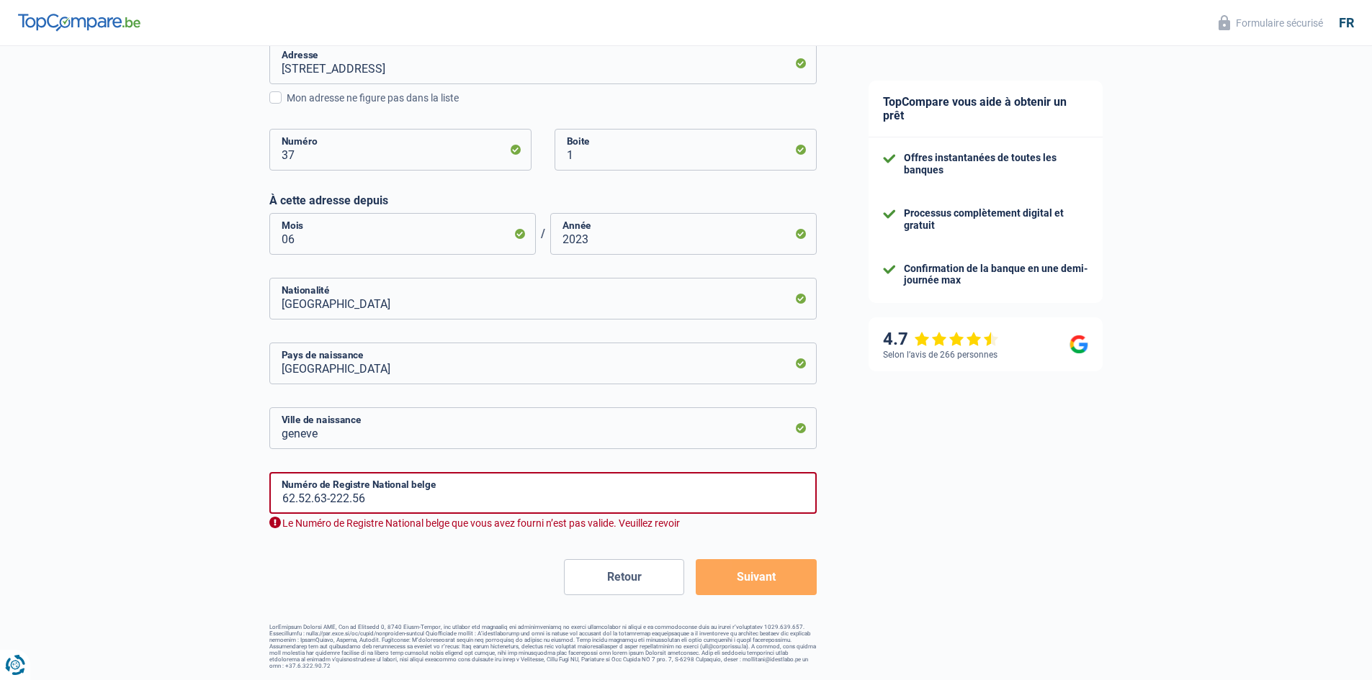
drag, startPoint x: 791, startPoint y: 585, endPoint x: 776, endPoint y: 575, distance: 17.6
click at [788, 584] on button "Suivant" at bounding box center [756, 578] width 120 height 36
drag, startPoint x: 381, startPoint y: 496, endPoint x: 275, endPoint y: 482, distance: 106.7
click at [269, 496] on input "62.52.63-222.56" at bounding box center [542, 493] width 547 height 42
type input "12.25.56-320.21"
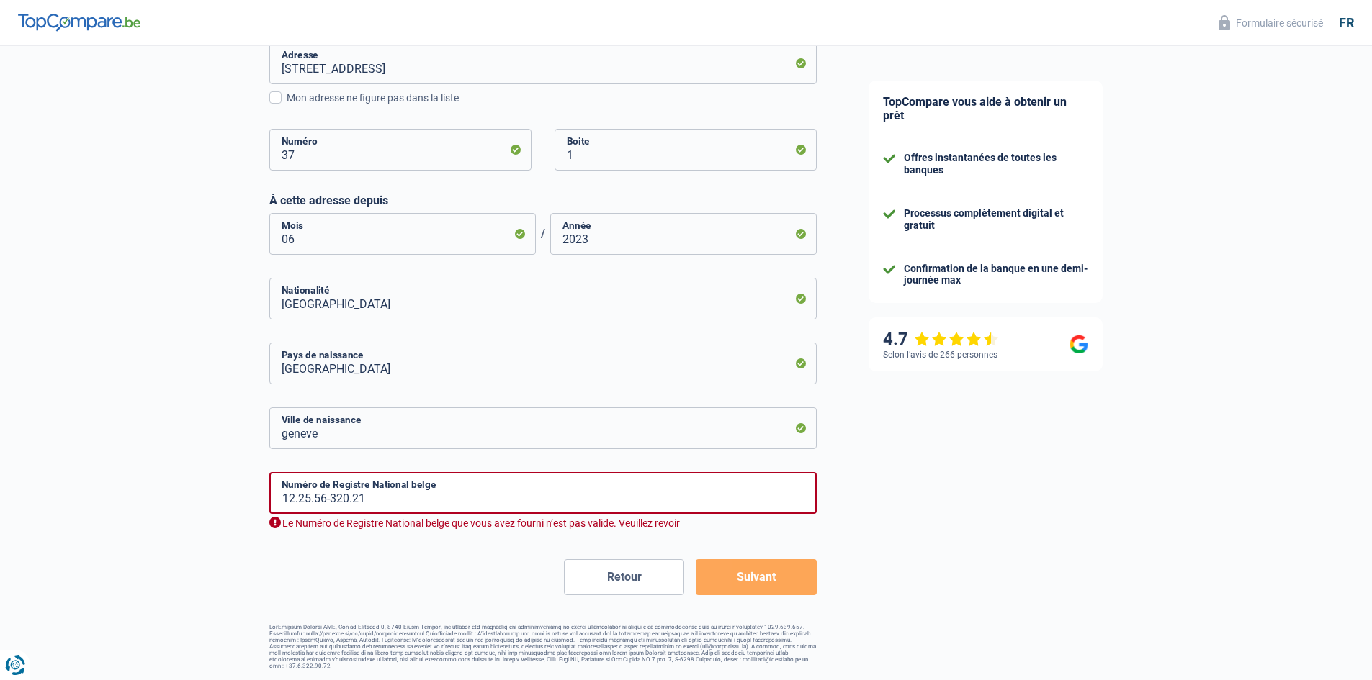
click at [644, 576] on button "Retour" at bounding box center [624, 578] width 120 height 36
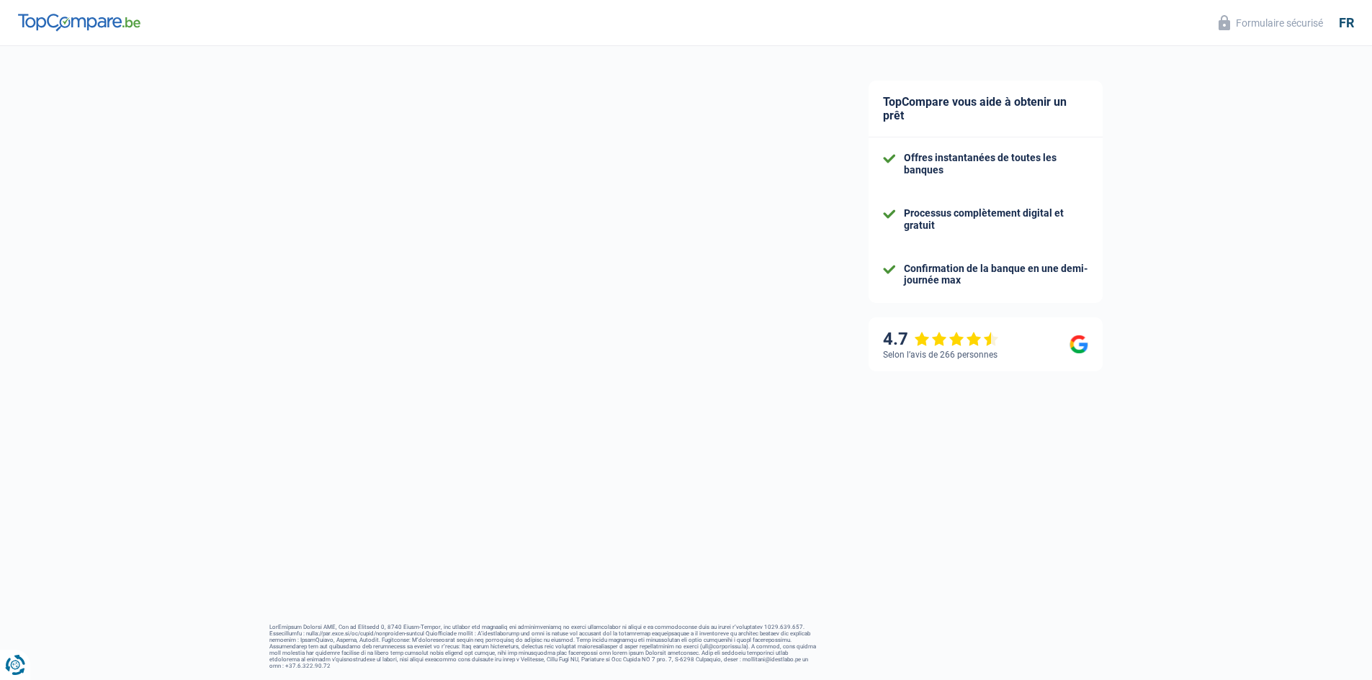
select select "student"
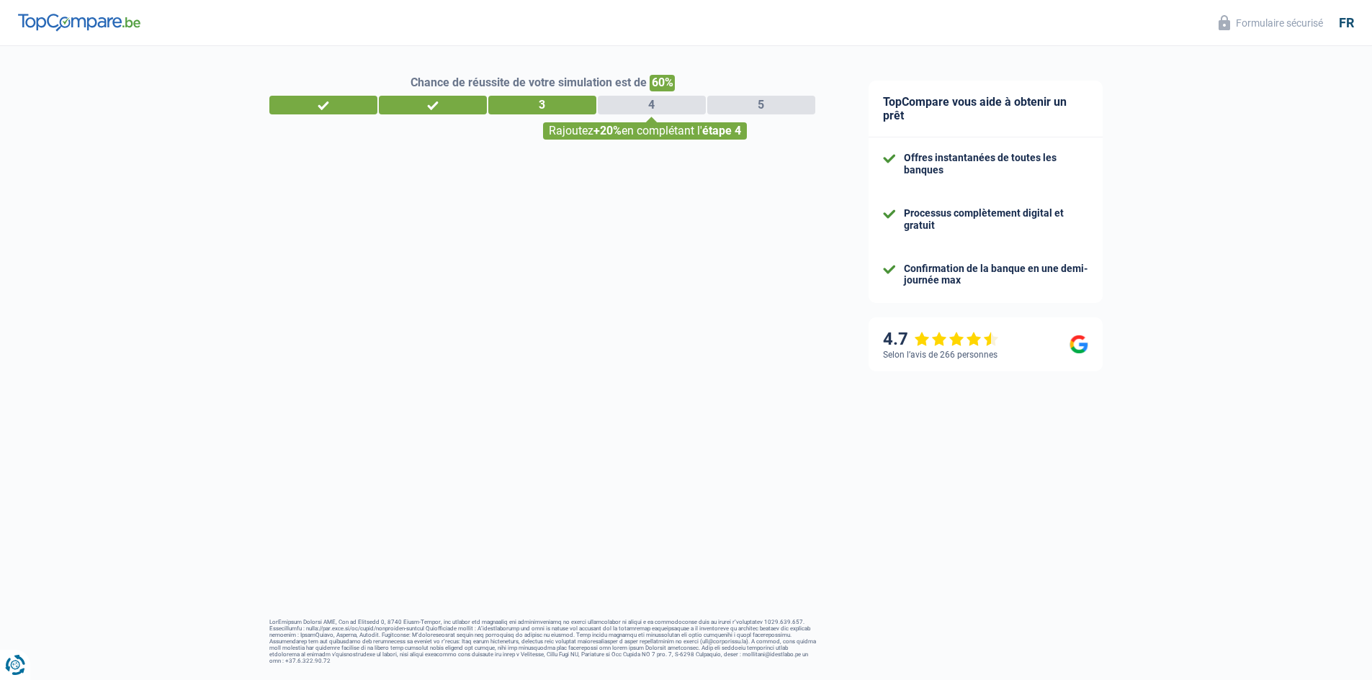
select select "single"
select select "ownerWithoutMortgage"
